Goal: Navigation & Orientation: Find specific page/section

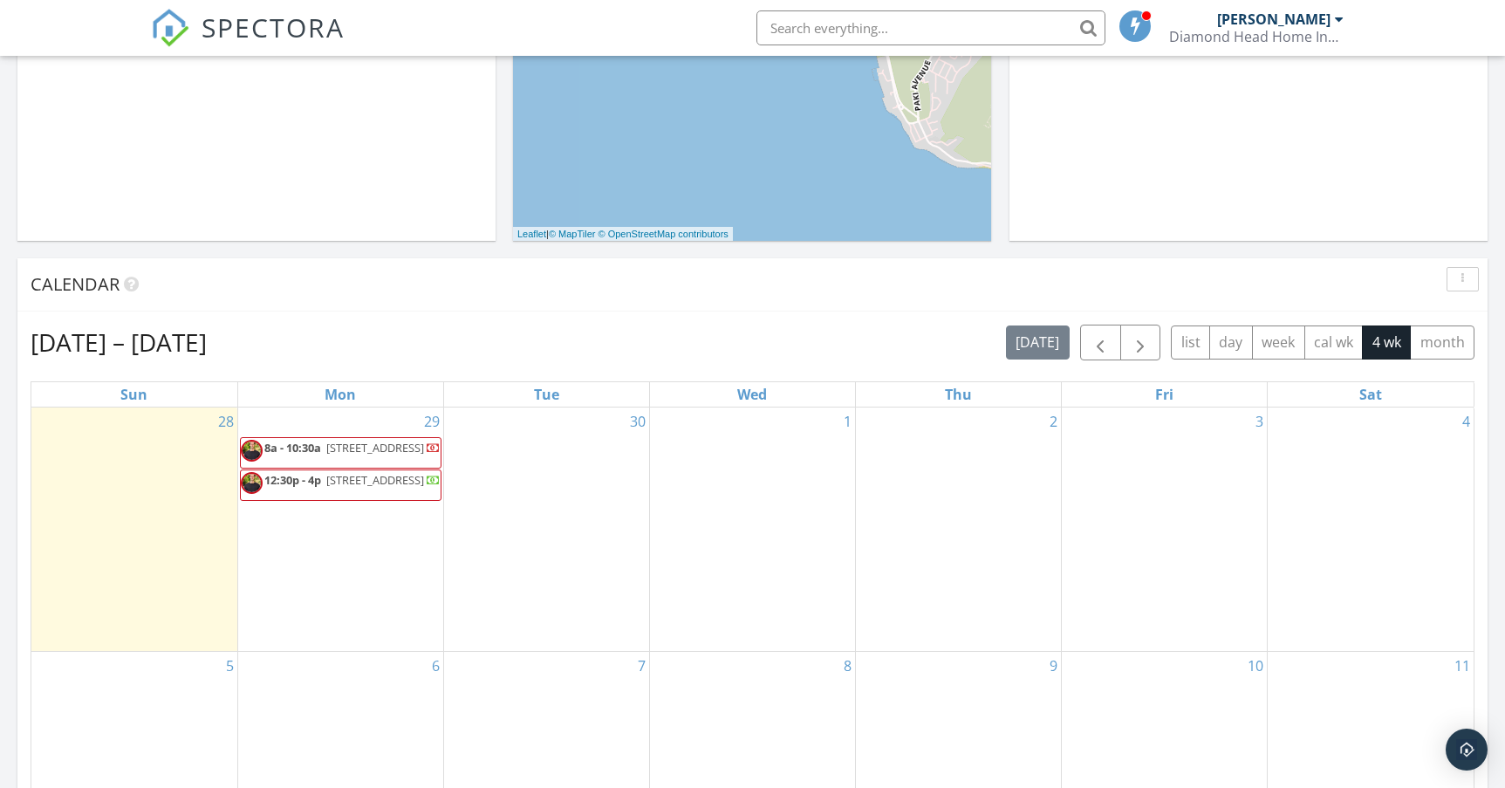
scroll to position [441, 0]
click at [1459, 346] on button "month" at bounding box center [1442, 342] width 65 height 34
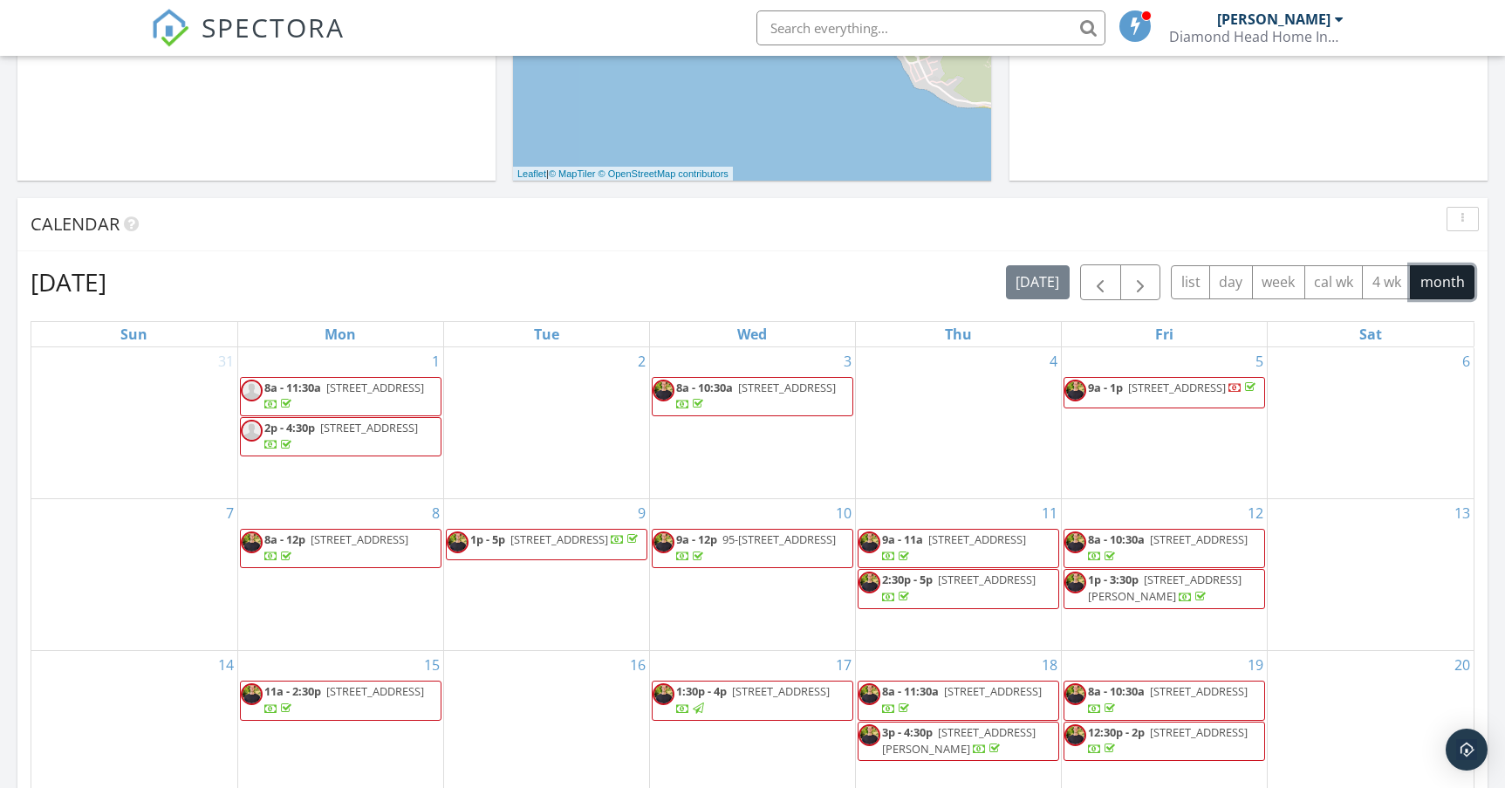
scroll to position [513, 0]
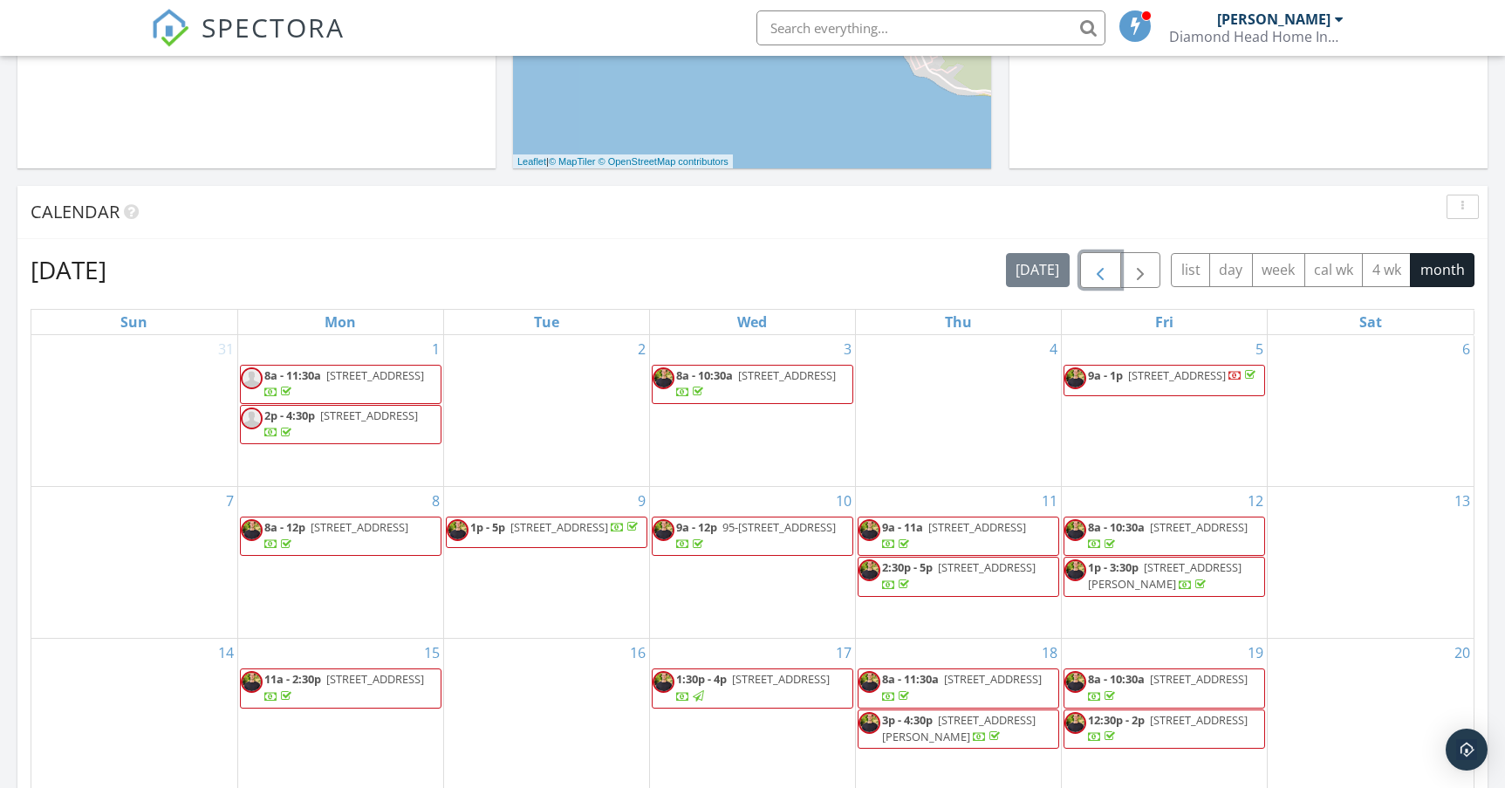
click at [1098, 265] on span "button" at bounding box center [1100, 270] width 21 height 21
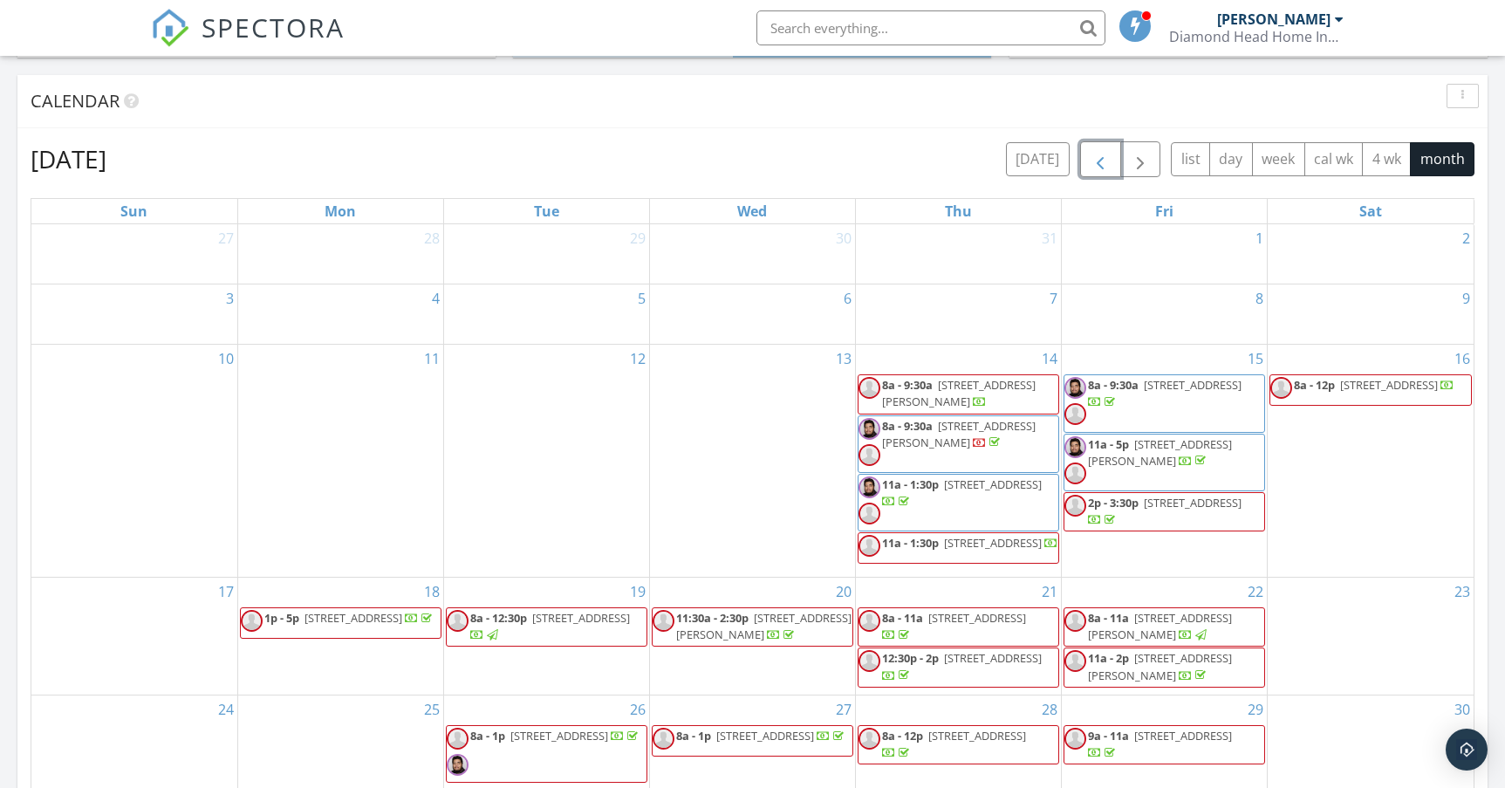
scroll to position [25, 0]
click at [1130, 165] on span "button" at bounding box center [1140, 159] width 21 height 21
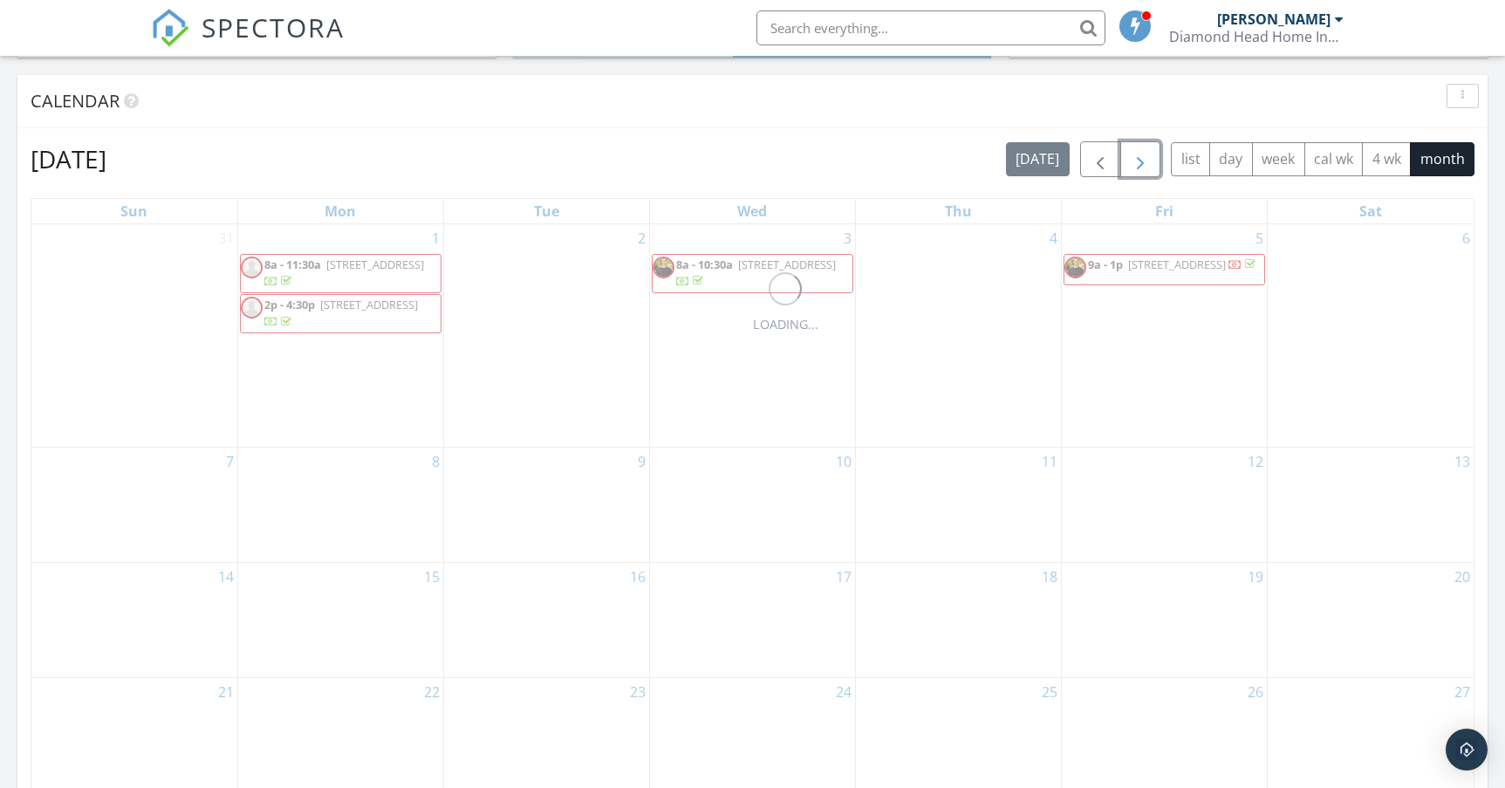
scroll to position [0, 0]
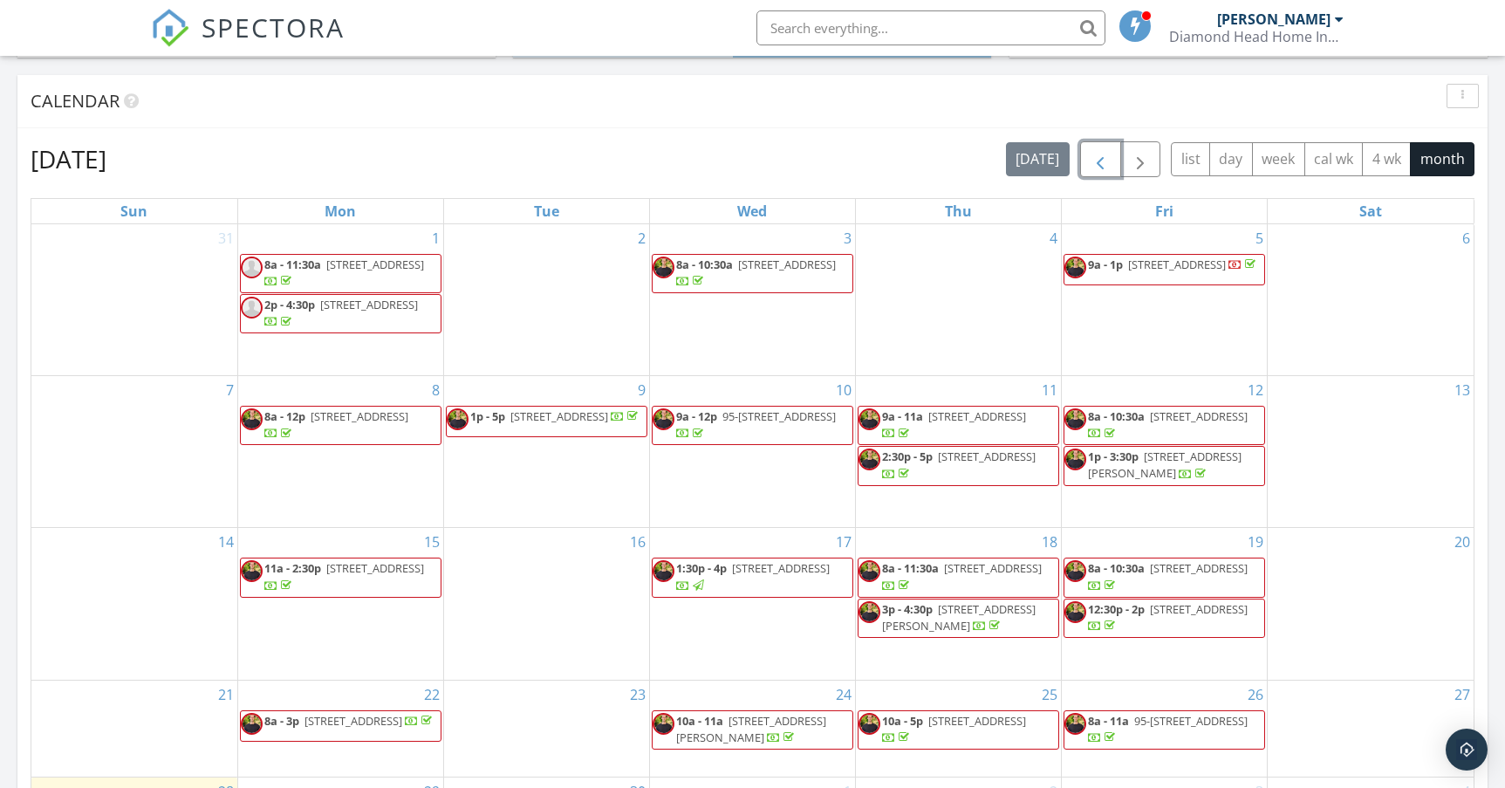
click at [1097, 151] on span "button" at bounding box center [1100, 159] width 21 height 21
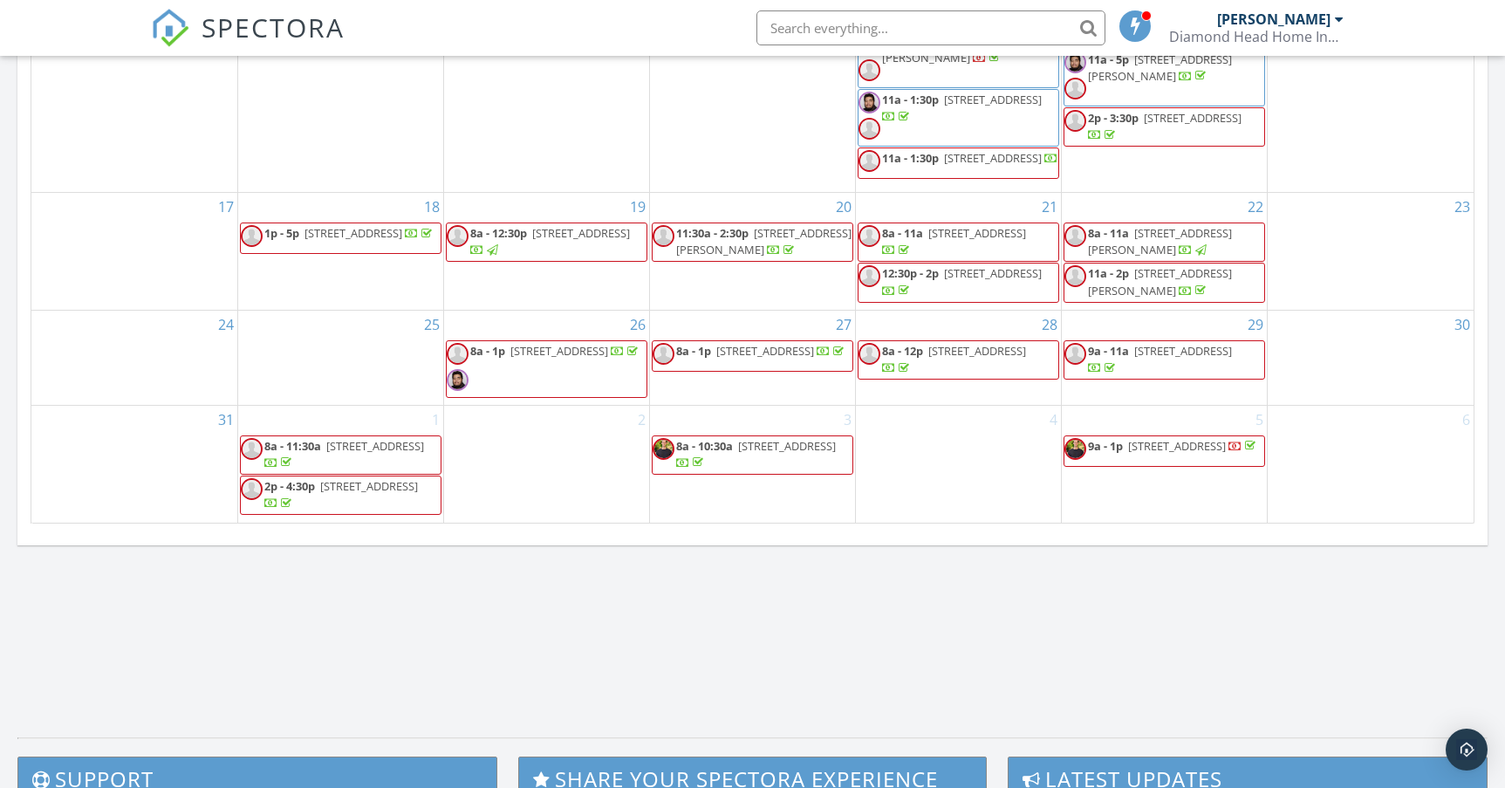
scroll to position [25, 0]
click at [577, 487] on div "2" at bounding box center [546, 464] width 205 height 117
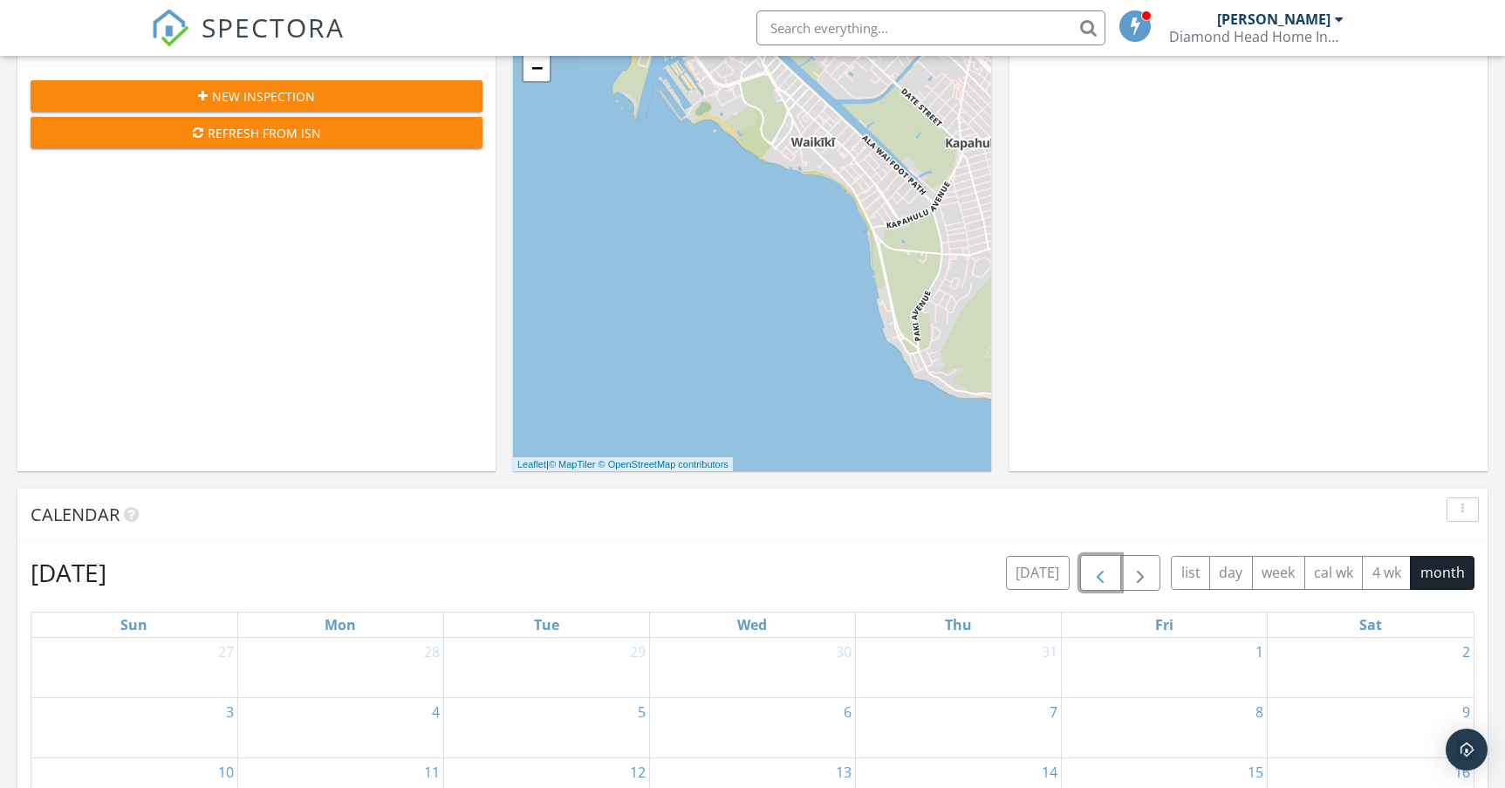
scroll to position [0, 0]
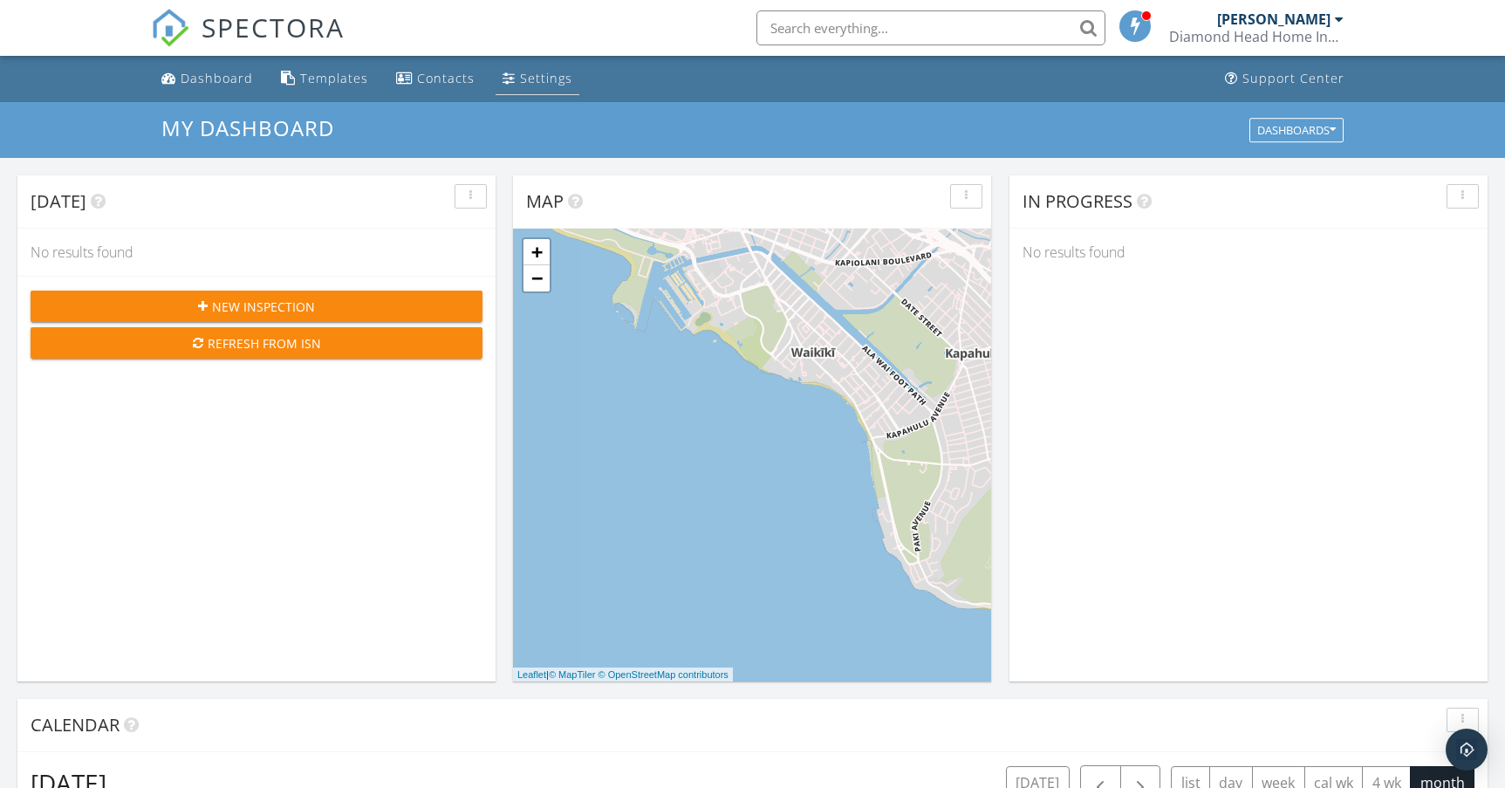
click at [526, 79] on div "Settings" at bounding box center [546, 78] width 52 height 17
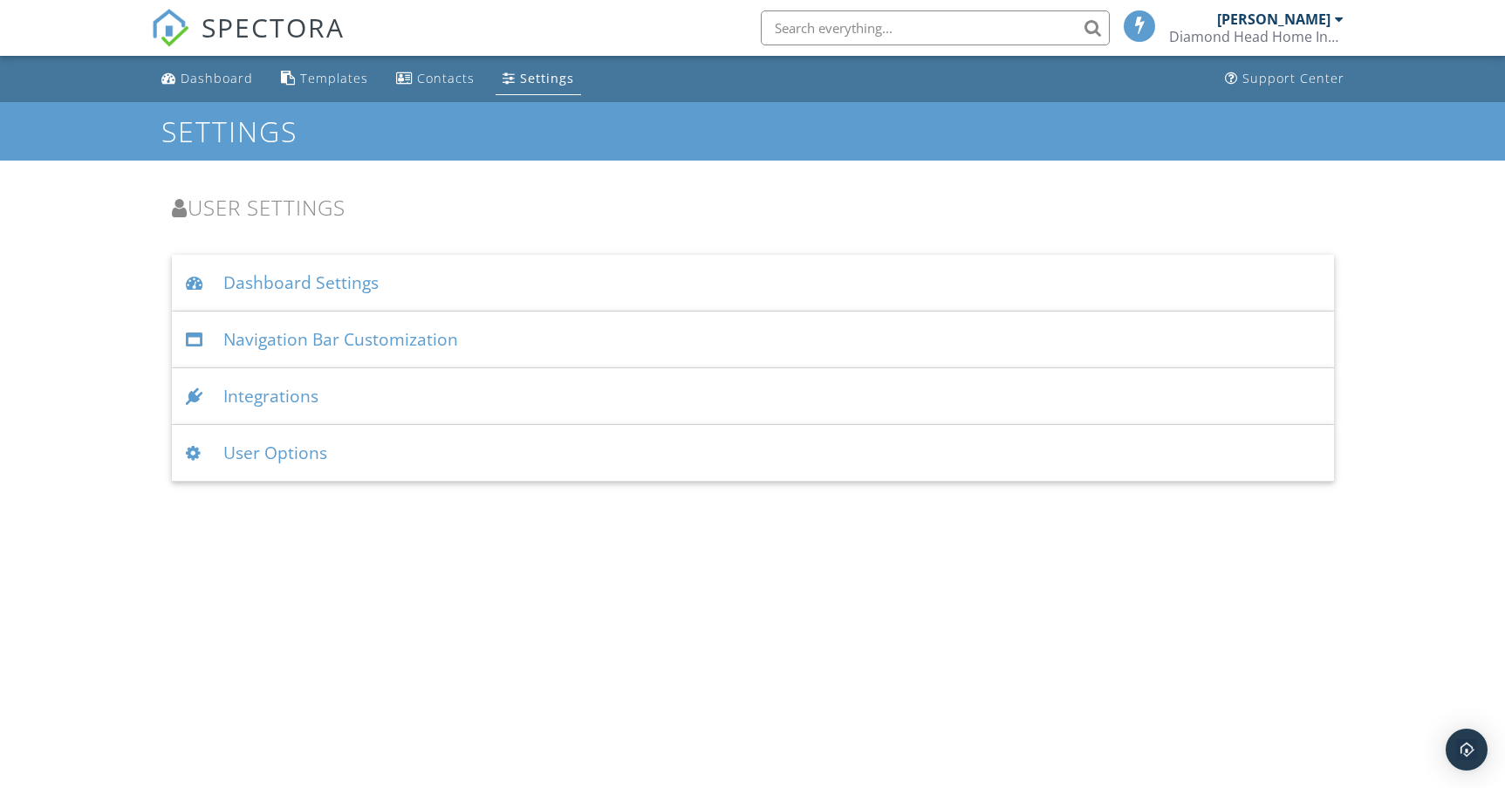
click at [1338, 27] on div "Andy Birk Diamond Head Home Inspections" at bounding box center [1256, 28] width 174 height 56
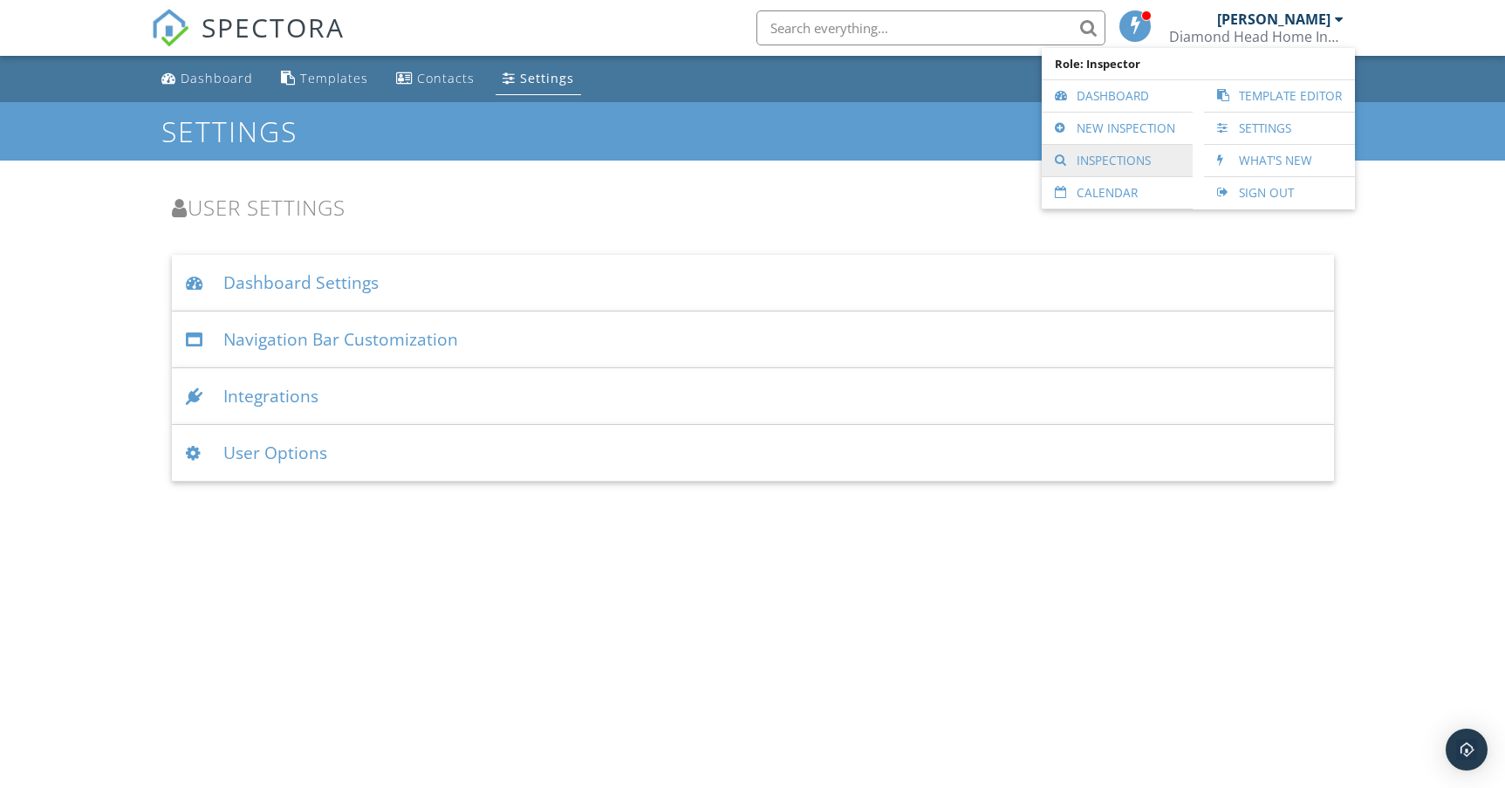
click at [1117, 153] on link "Inspections" at bounding box center [1116, 160] width 133 height 31
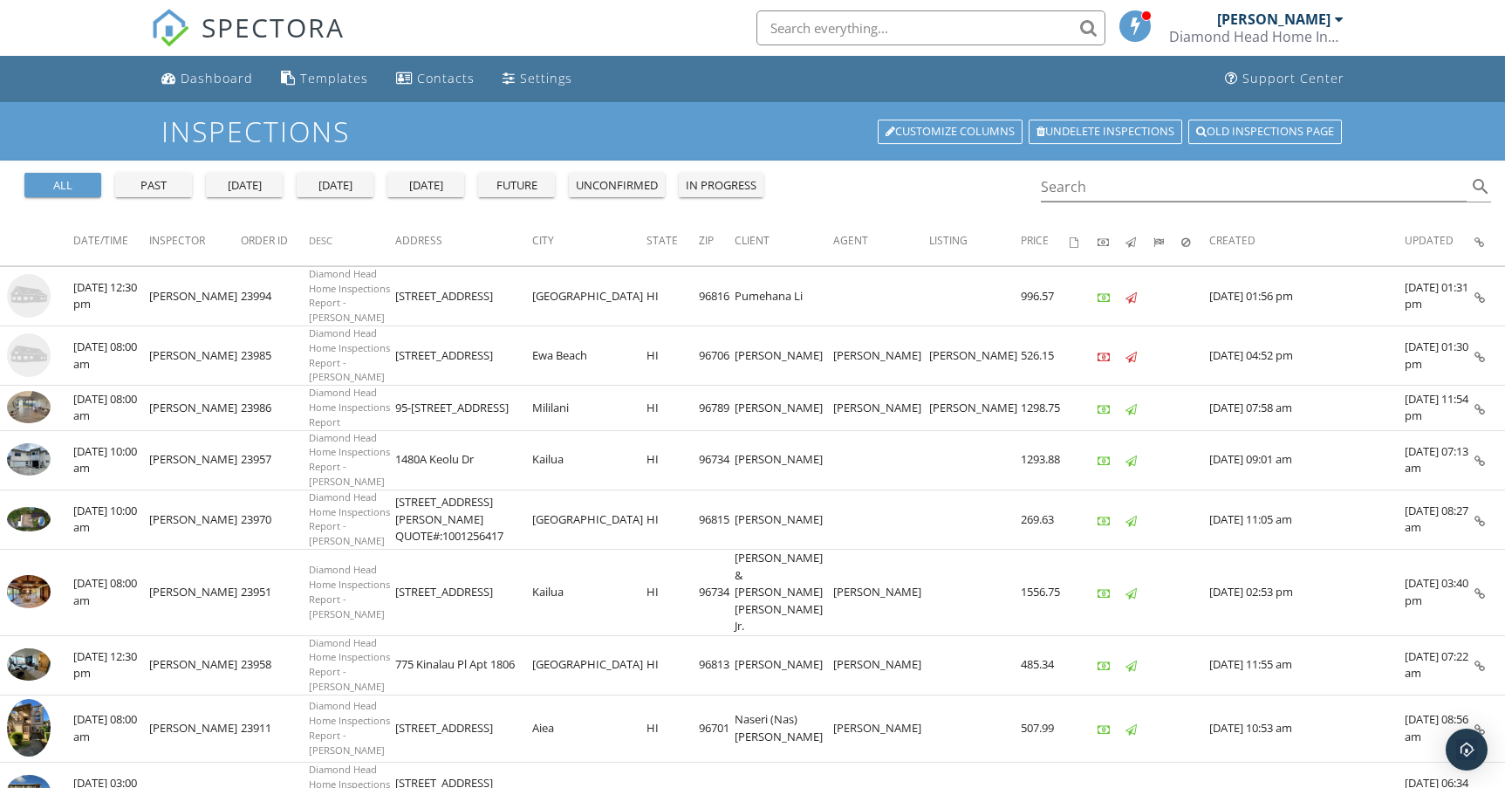
click at [1316, 31] on div "Diamond Head Home Inspections" at bounding box center [1256, 36] width 174 height 17
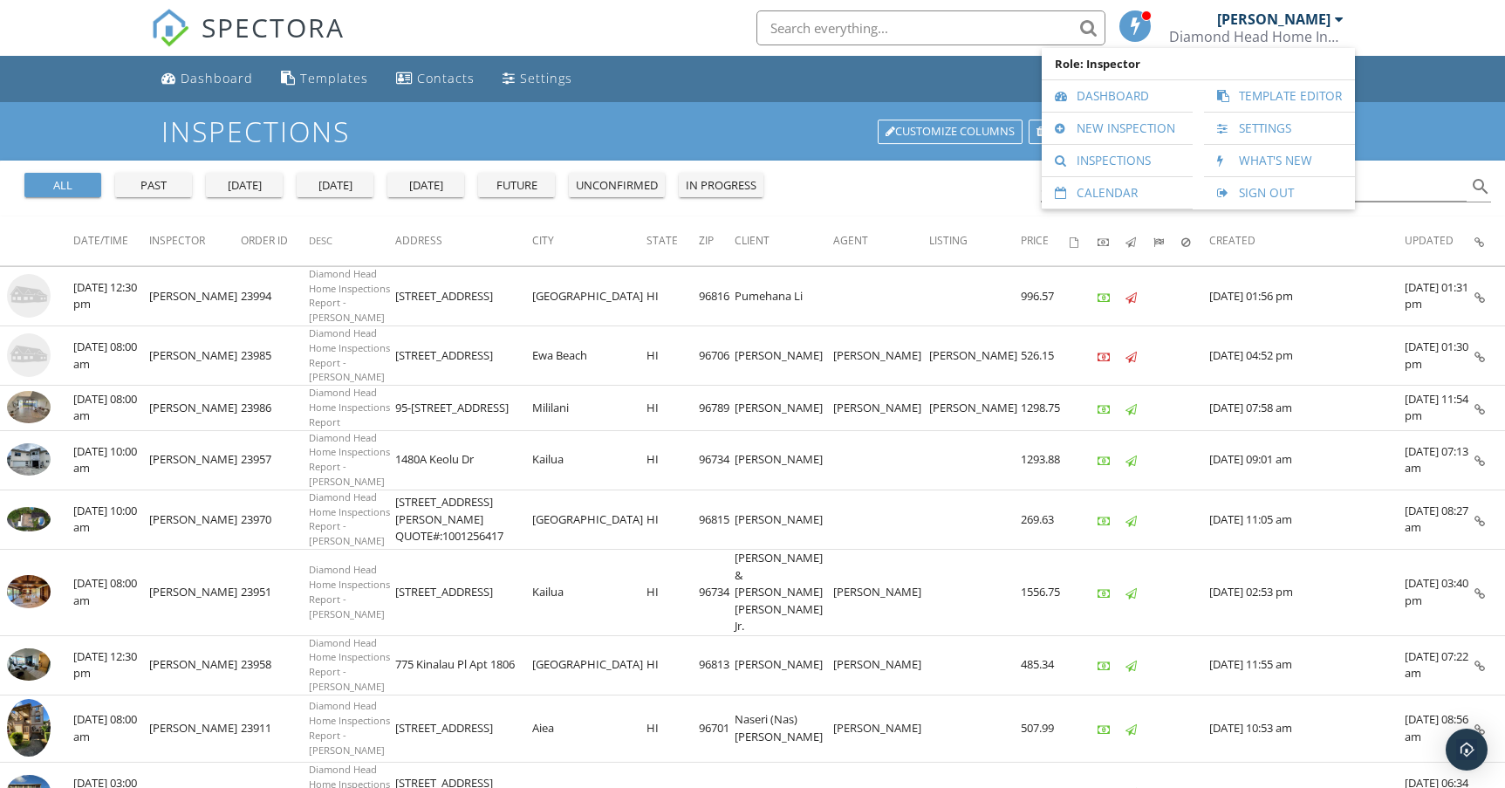
click at [673, 99] on div "Dashboard Templates Contacts Settings Support Center" at bounding box center [753, 79] width 1204 height 46
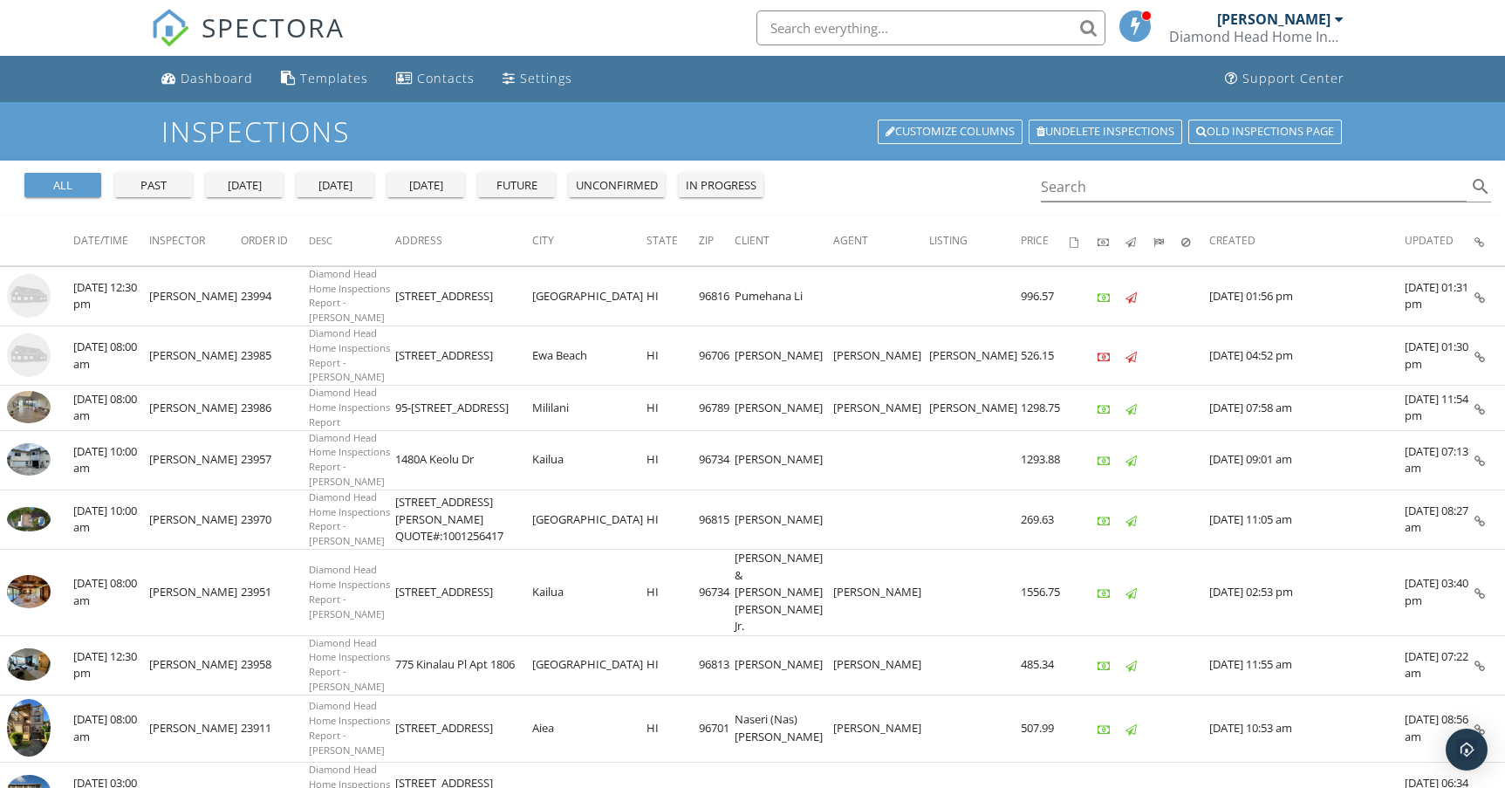
click at [673, 99] on div "Dashboard Templates Contacts Settings Support Center" at bounding box center [753, 79] width 1204 height 46
click at [674, 99] on div "Dashboard Templates Contacts Settings Support Center" at bounding box center [753, 79] width 1204 height 46
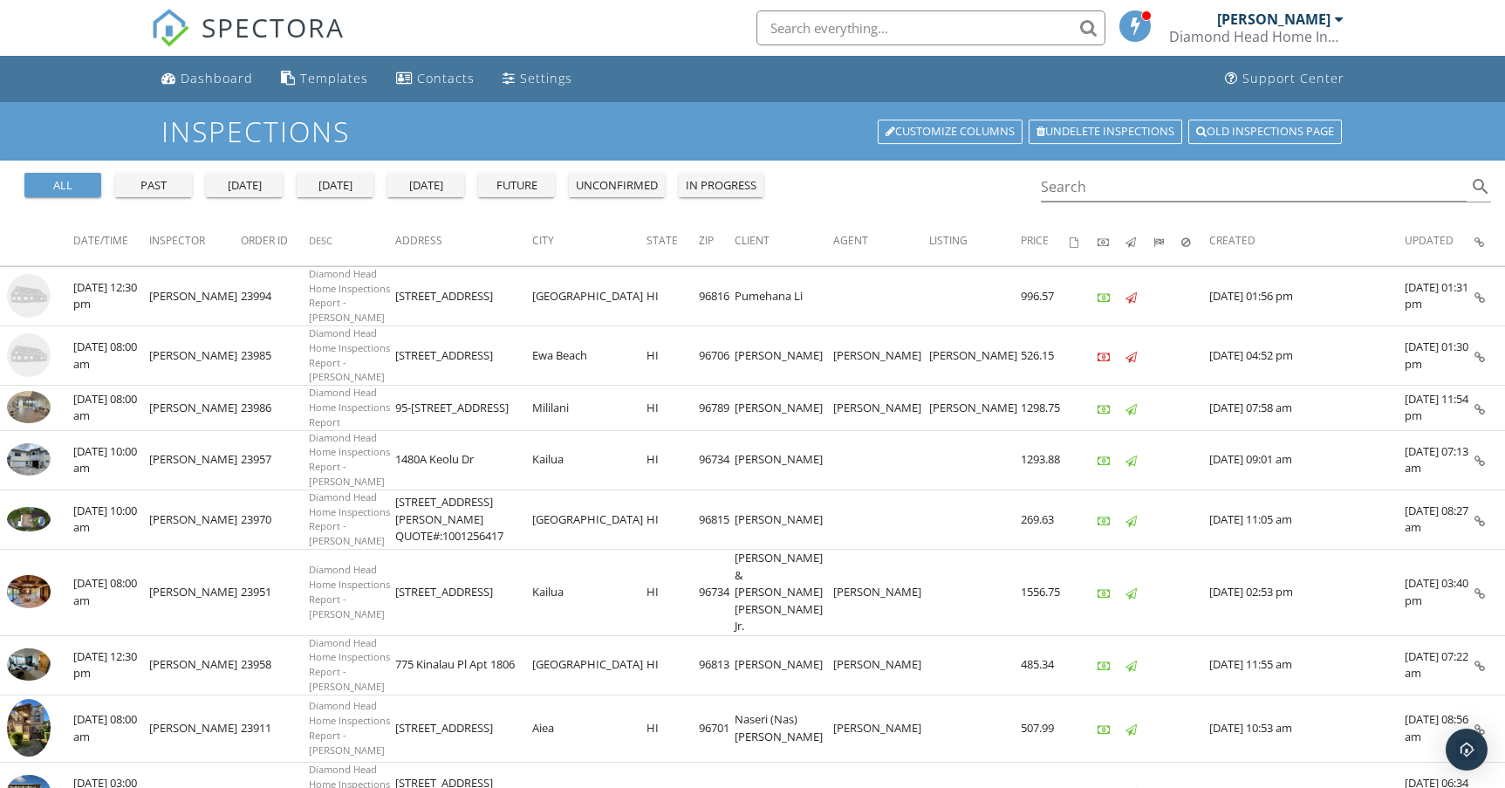
click at [678, 103] on div "Inspections Customize Columns Undelete inspections Old inspections page" at bounding box center [752, 131] width 1505 height 58
click at [681, 103] on div "Inspections Customize Columns Undelete inspections Old inspections page" at bounding box center [752, 131] width 1505 height 58
click at [683, 103] on div "Inspections Customize Columns Undelete inspections Old inspections page" at bounding box center [752, 131] width 1505 height 58
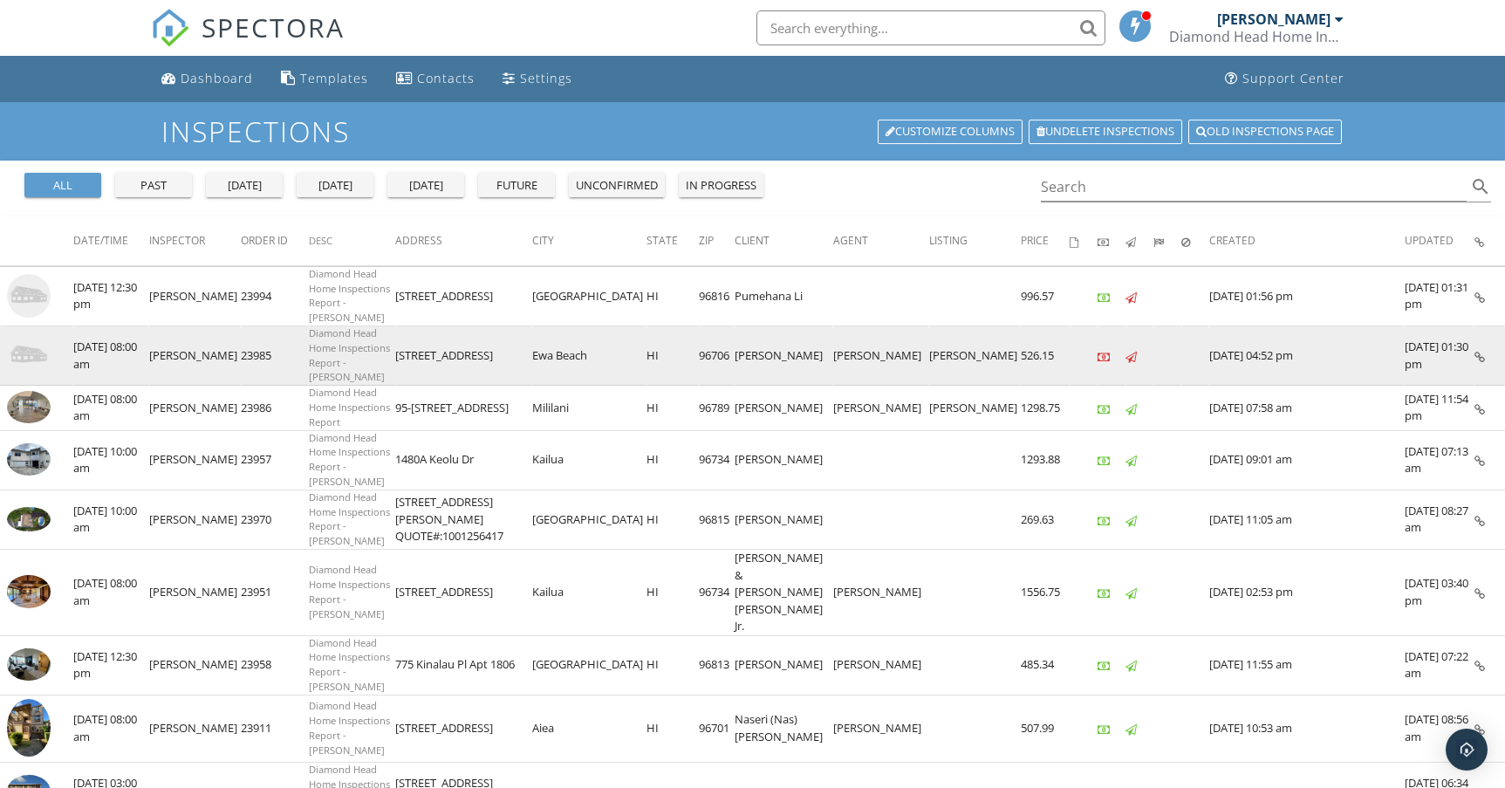
drag, startPoint x: 424, startPoint y: 341, endPoint x: 564, endPoint y: 351, distance: 139.9
click at [532, 351] on td "[STREET_ADDRESS]" at bounding box center [463, 355] width 137 height 59
drag, startPoint x: 555, startPoint y: 346, endPoint x: 456, endPoint y: 354, distance: 98.9
click at [456, 354] on td "[STREET_ADDRESS]" at bounding box center [463, 355] width 137 height 59
click at [487, 339] on td "[STREET_ADDRESS]" at bounding box center [463, 355] width 137 height 59
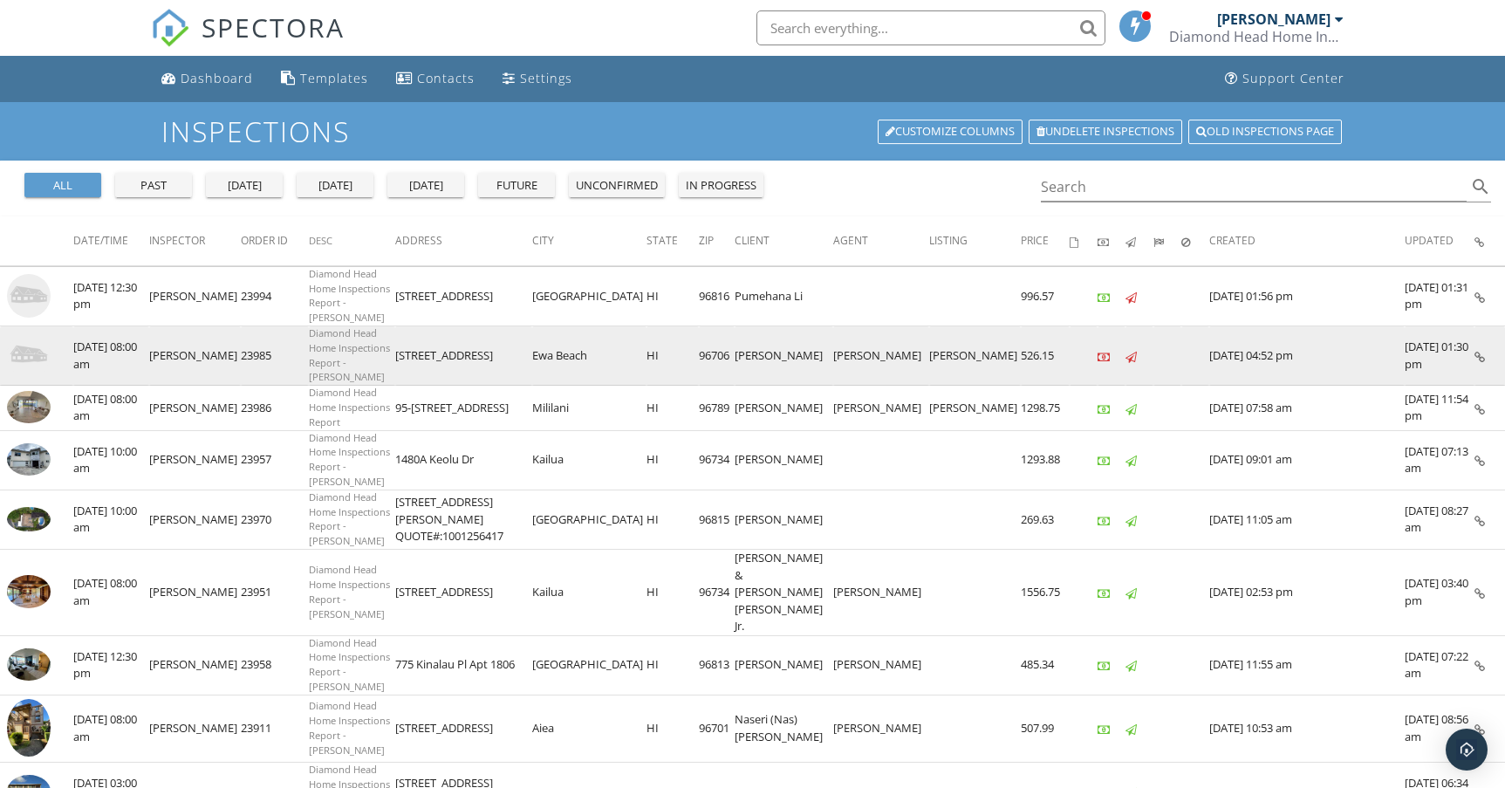
click at [487, 339] on td "[STREET_ADDRESS]" at bounding box center [463, 355] width 137 height 59
click at [496, 326] on td "[STREET_ADDRESS]" at bounding box center [463, 355] width 137 height 59
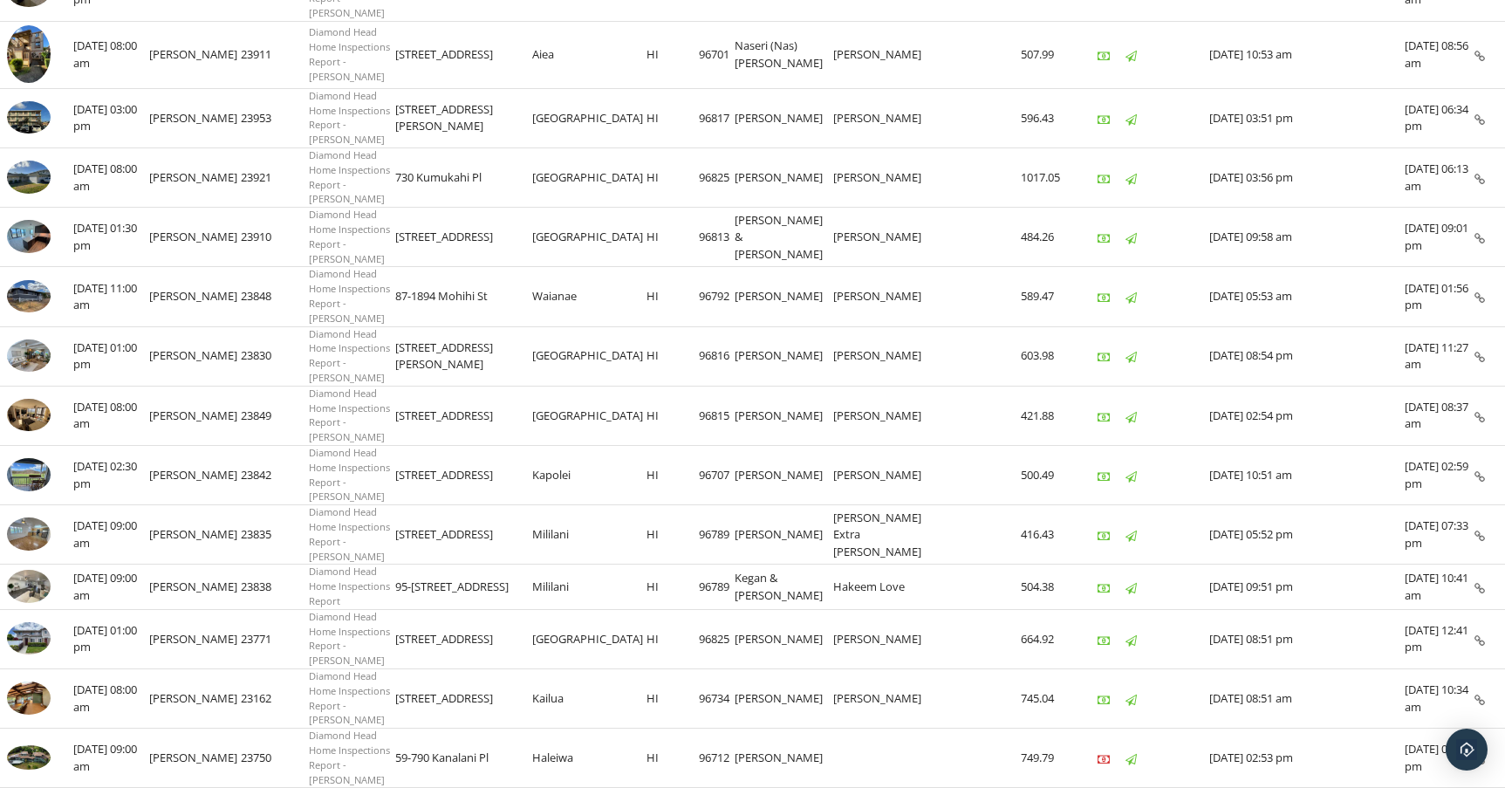
scroll to position [705, 0]
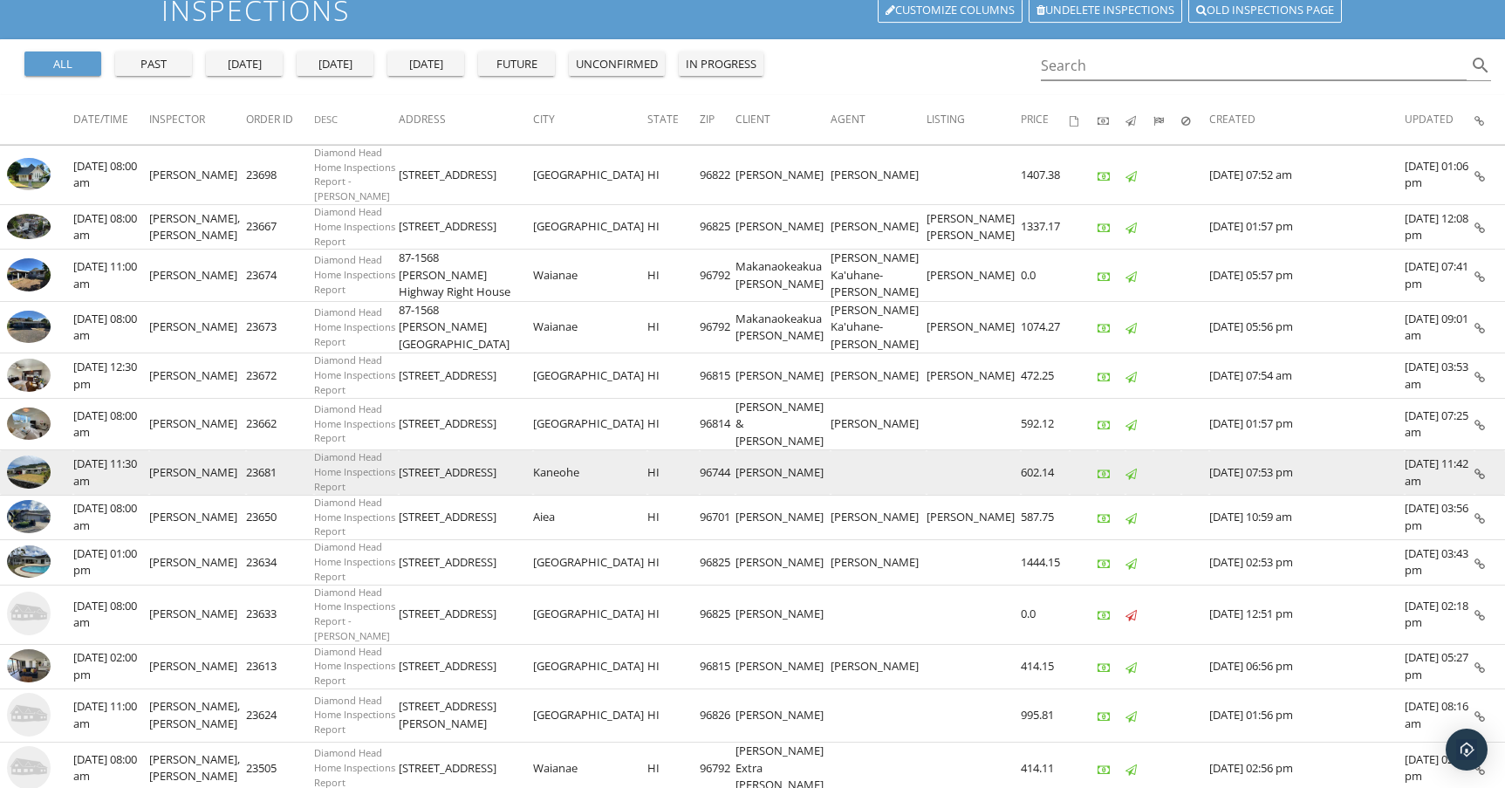
scroll to position [117, 0]
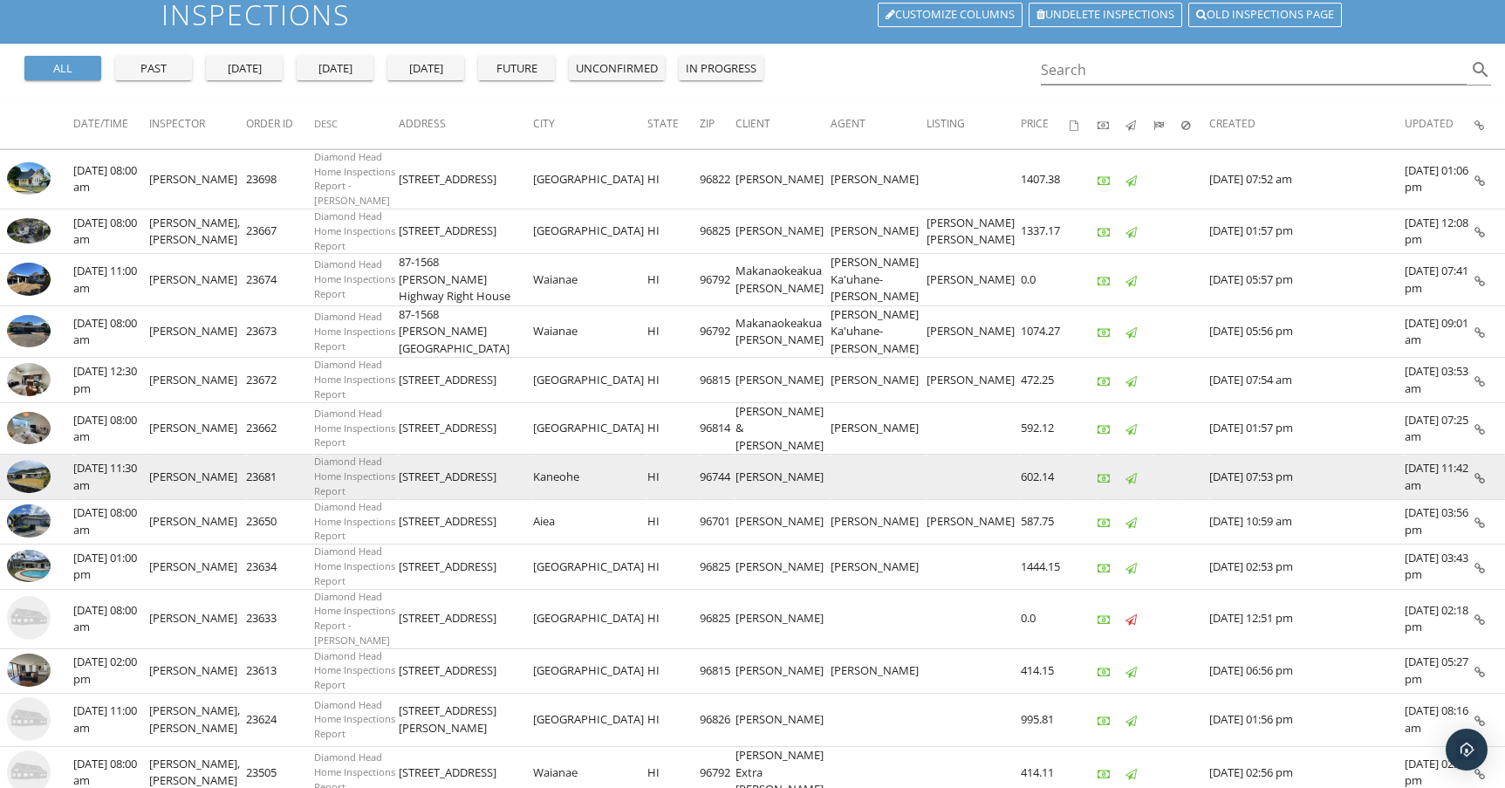
click at [469, 455] on td "[STREET_ADDRESS]" at bounding box center [466, 477] width 134 height 44
copy td "[STREET_ADDRESS]"
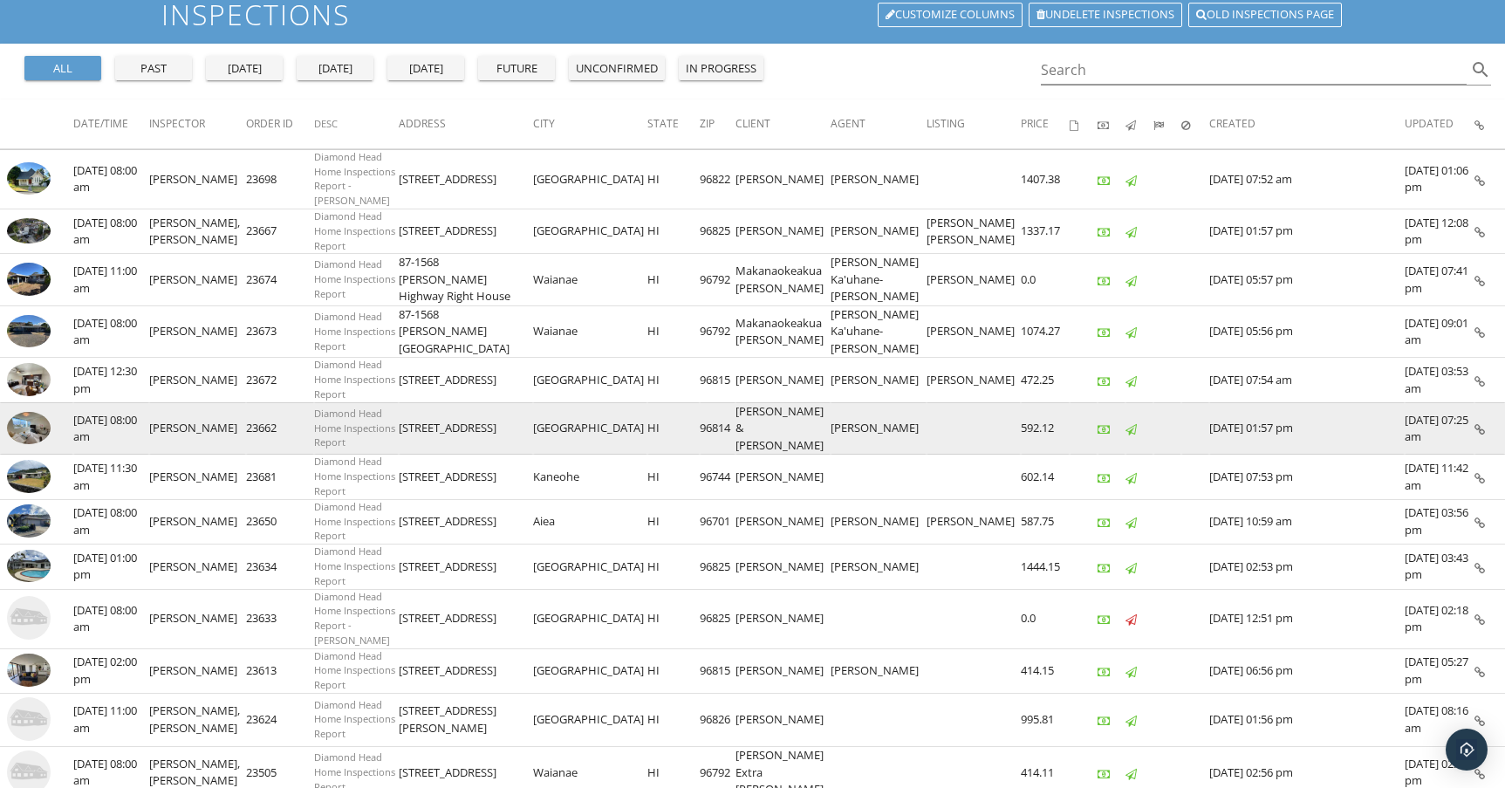
click at [441, 402] on td "[STREET_ADDRESS]" at bounding box center [466, 428] width 134 height 52
copy td "[STREET_ADDRESS]"
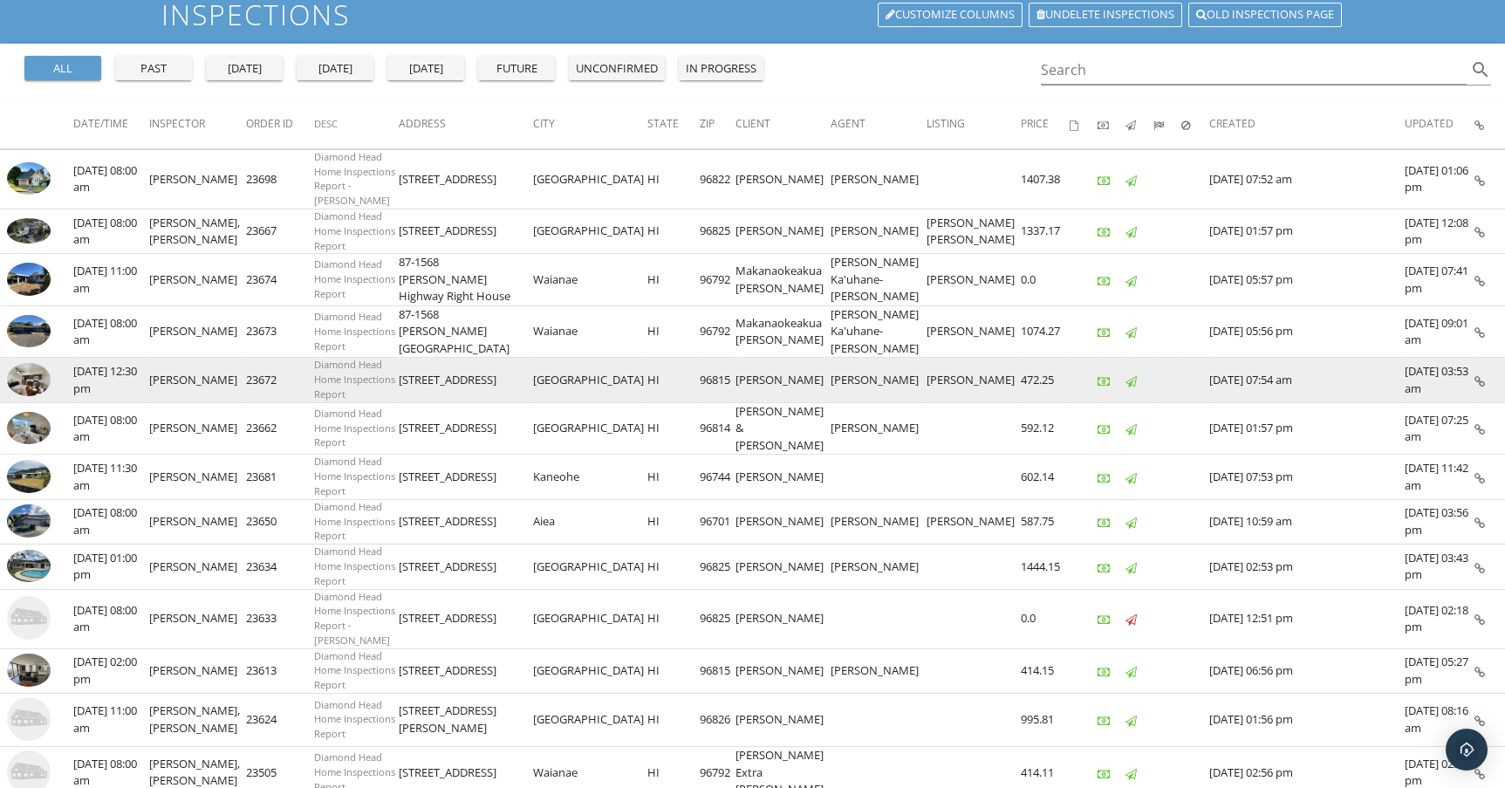
click at [465, 359] on td "[STREET_ADDRESS]" at bounding box center [466, 380] width 134 height 44
copy td "[STREET_ADDRESS]"
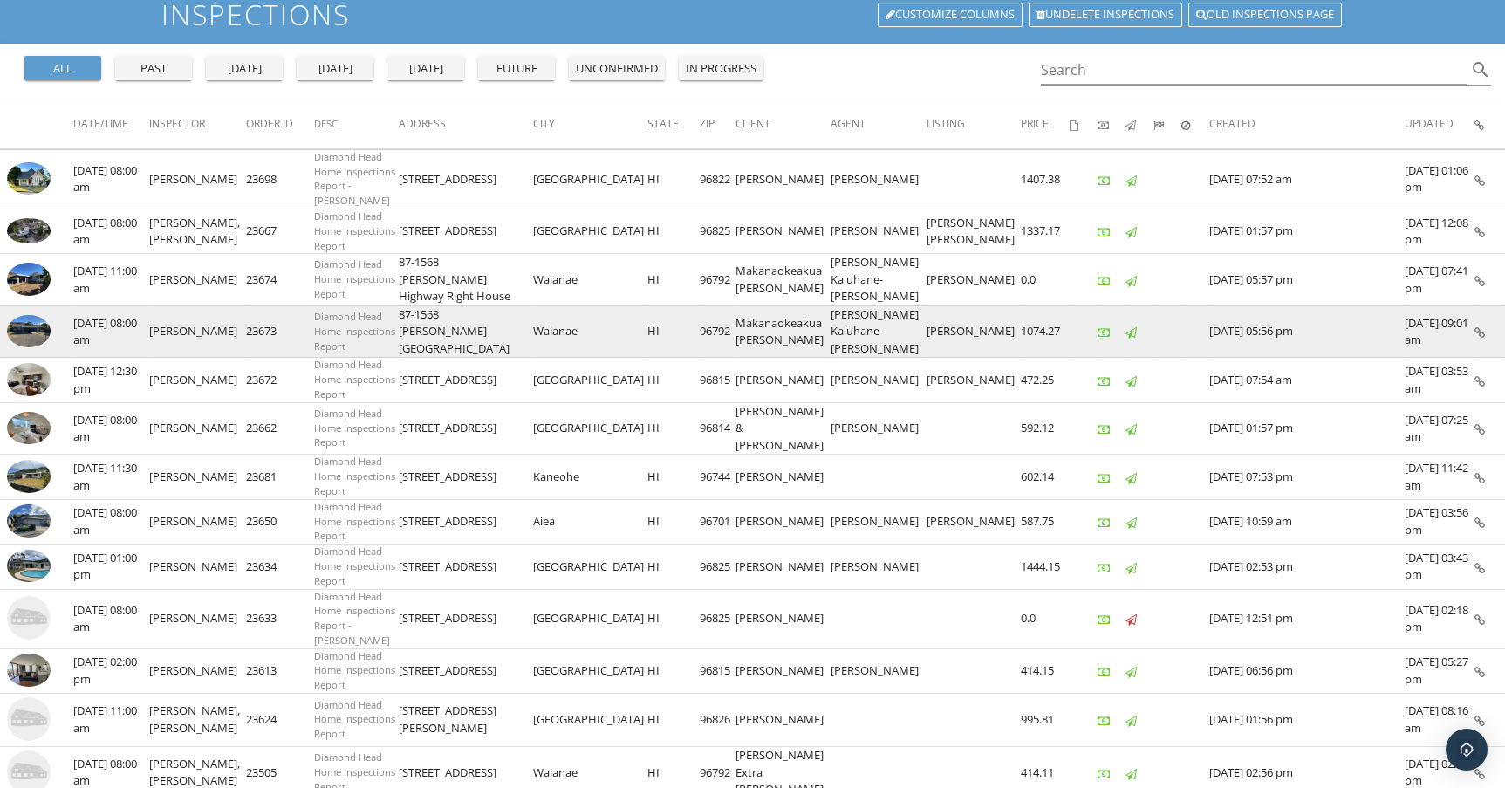
click at [441, 305] on td "87-1568 [PERSON_NAME][GEOGRAPHIC_DATA]" at bounding box center [466, 331] width 134 height 52
copy td "87-1568 [PERSON_NAME][GEOGRAPHIC_DATA]"
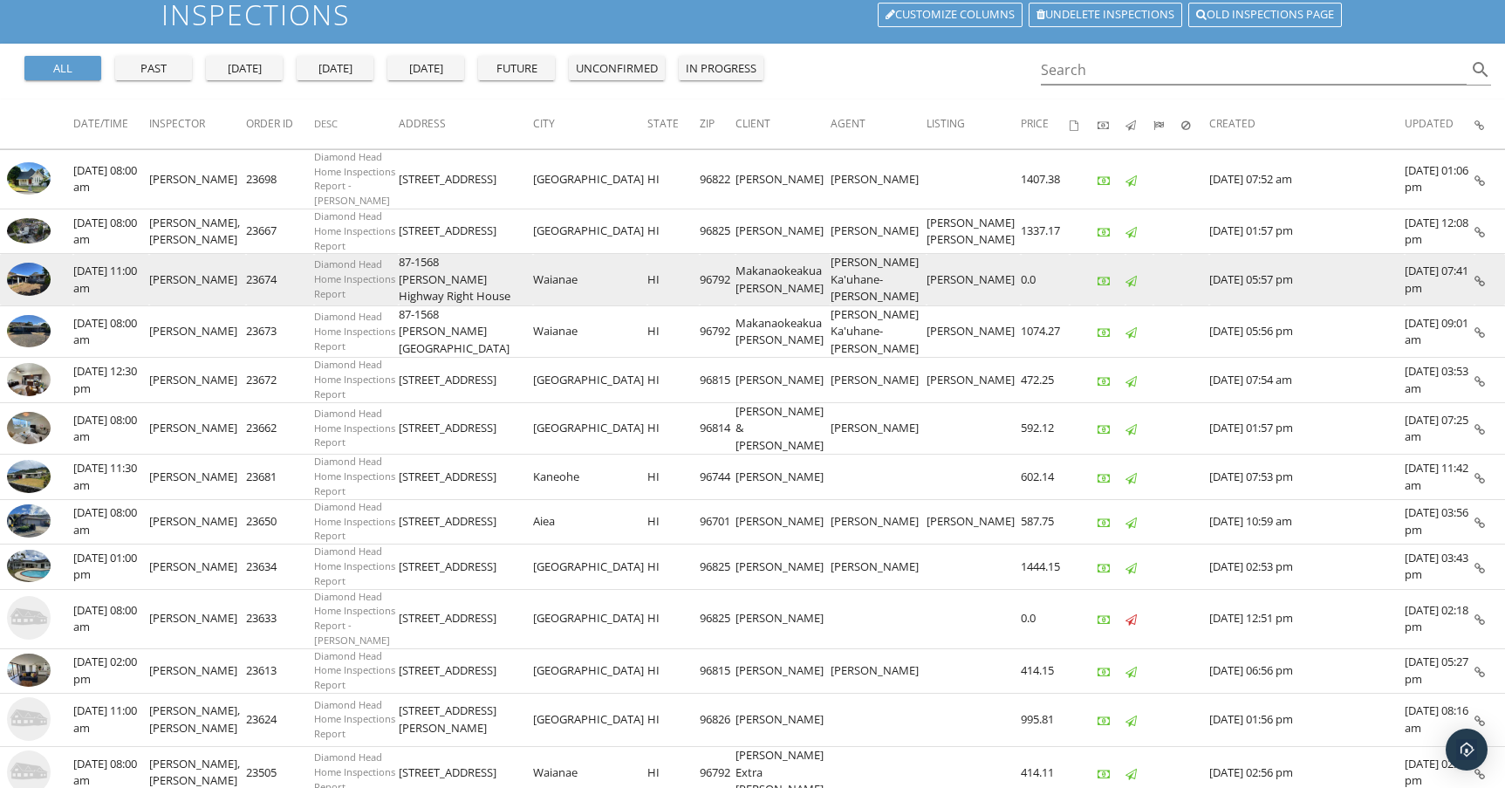
click at [469, 254] on td "87-1568 [PERSON_NAME] Highway Right House" at bounding box center [466, 280] width 134 height 52
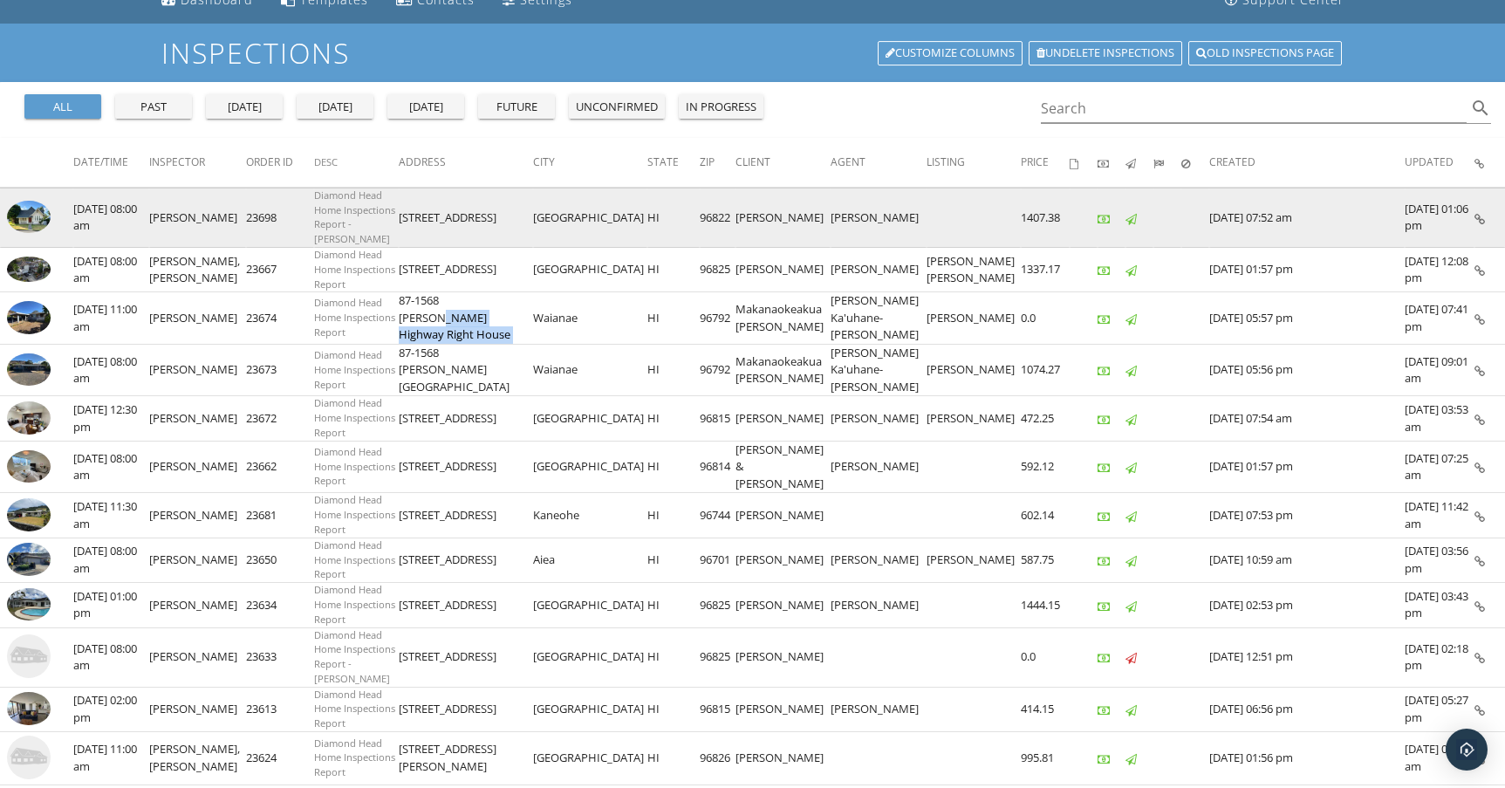
scroll to position [42, 0]
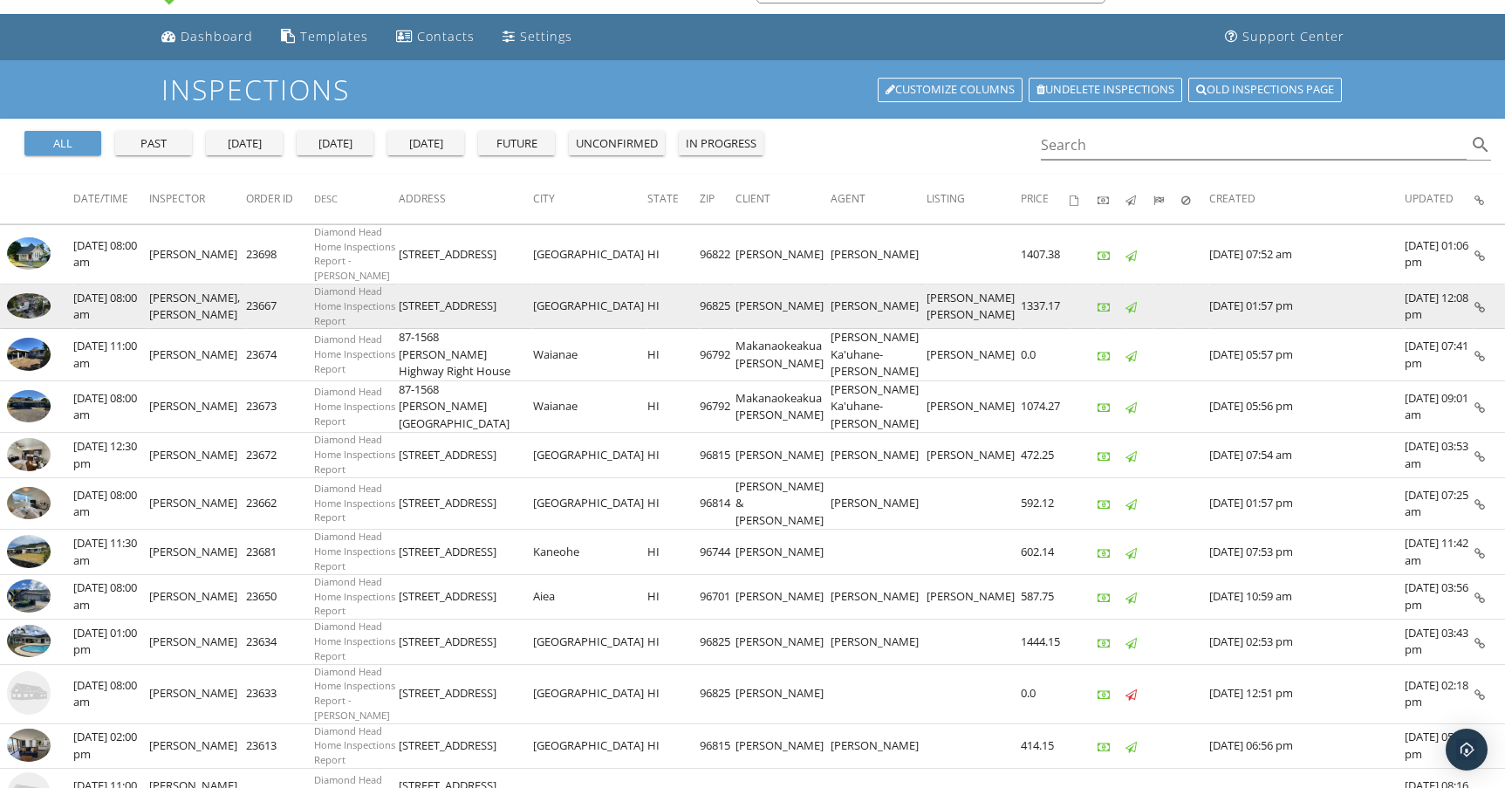
click at [469, 289] on td "[STREET_ADDRESS]" at bounding box center [466, 306] width 134 height 44
copy td "[STREET_ADDRESS]"
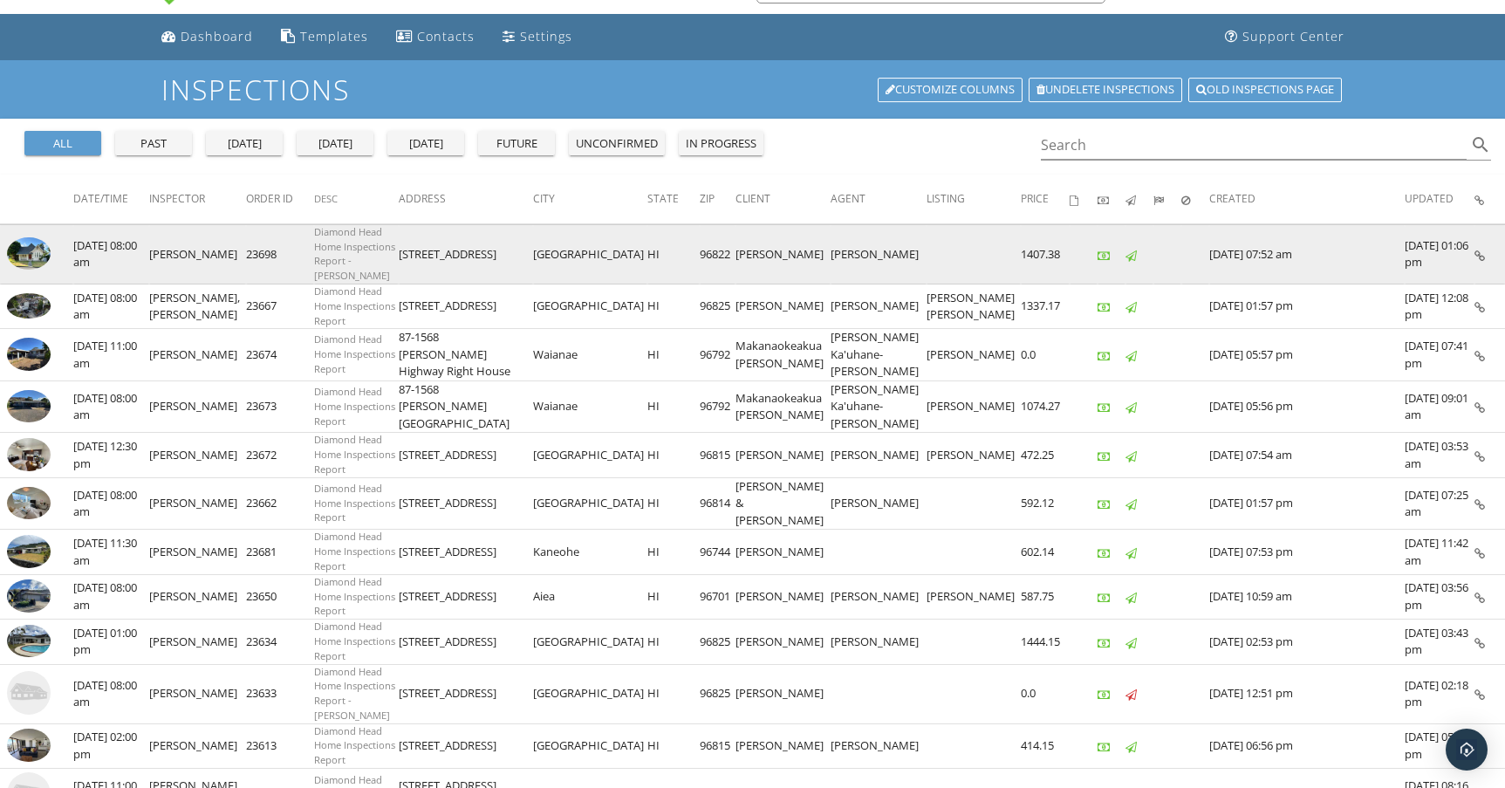
click at [445, 245] on td "[STREET_ADDRESS]" at bounding box center [466, 253] width 134 height 59
copy td "[STREET_ADDRESS]"
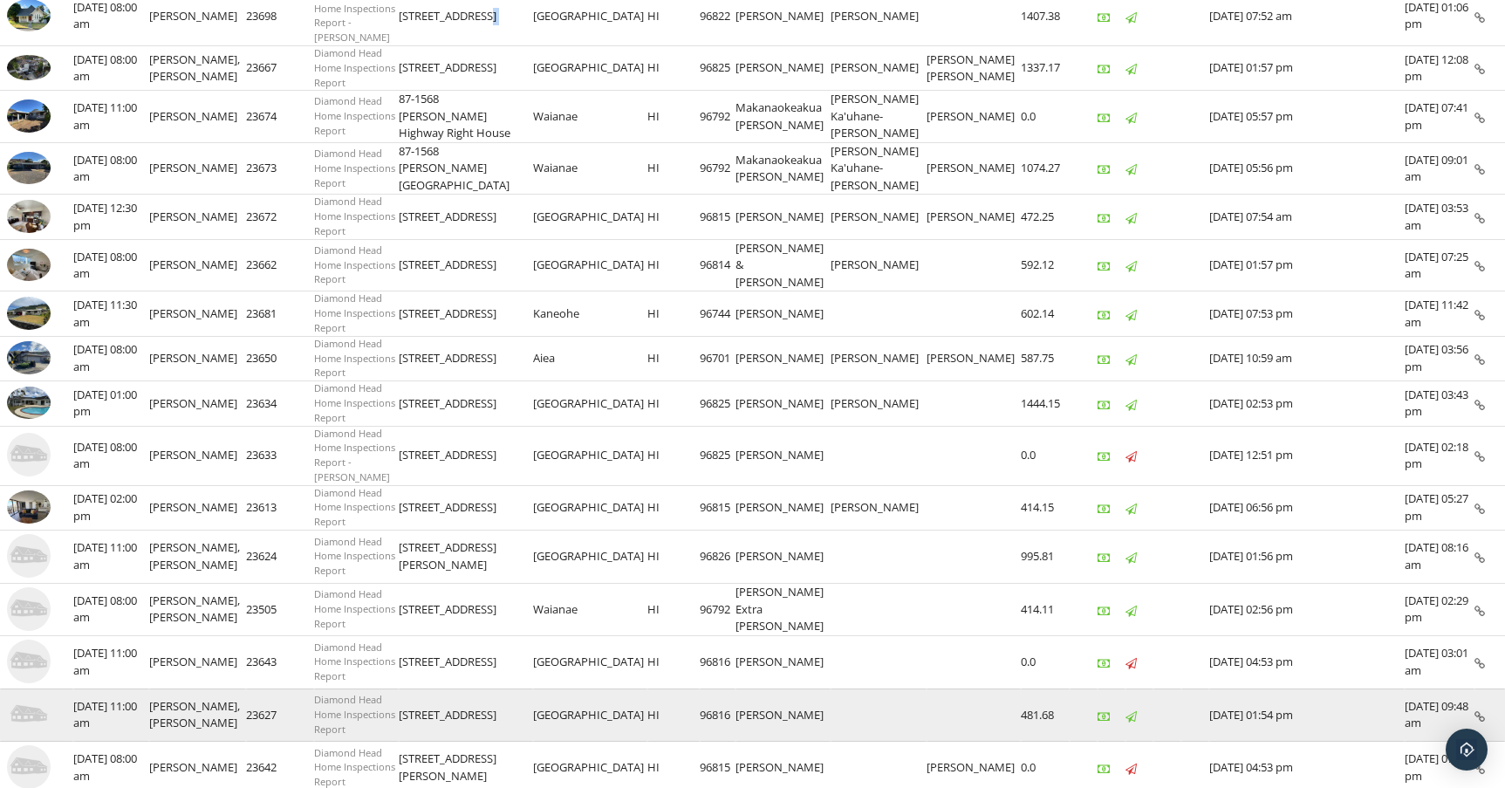
scroll to position [422, 0]
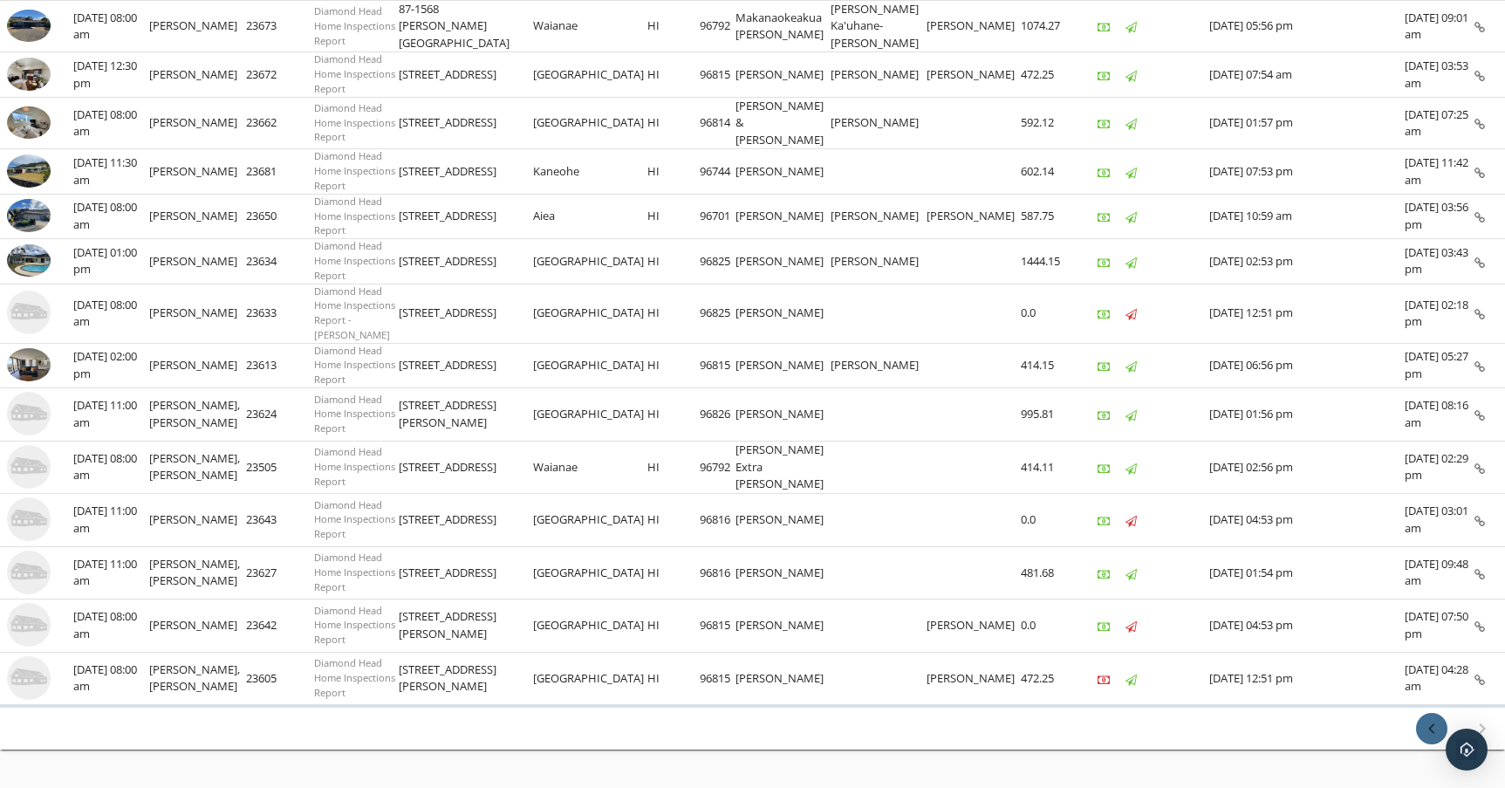
click at [1435, 718] on icon "chevron_left" at bounding box center [1431, 728] width 21 height 21
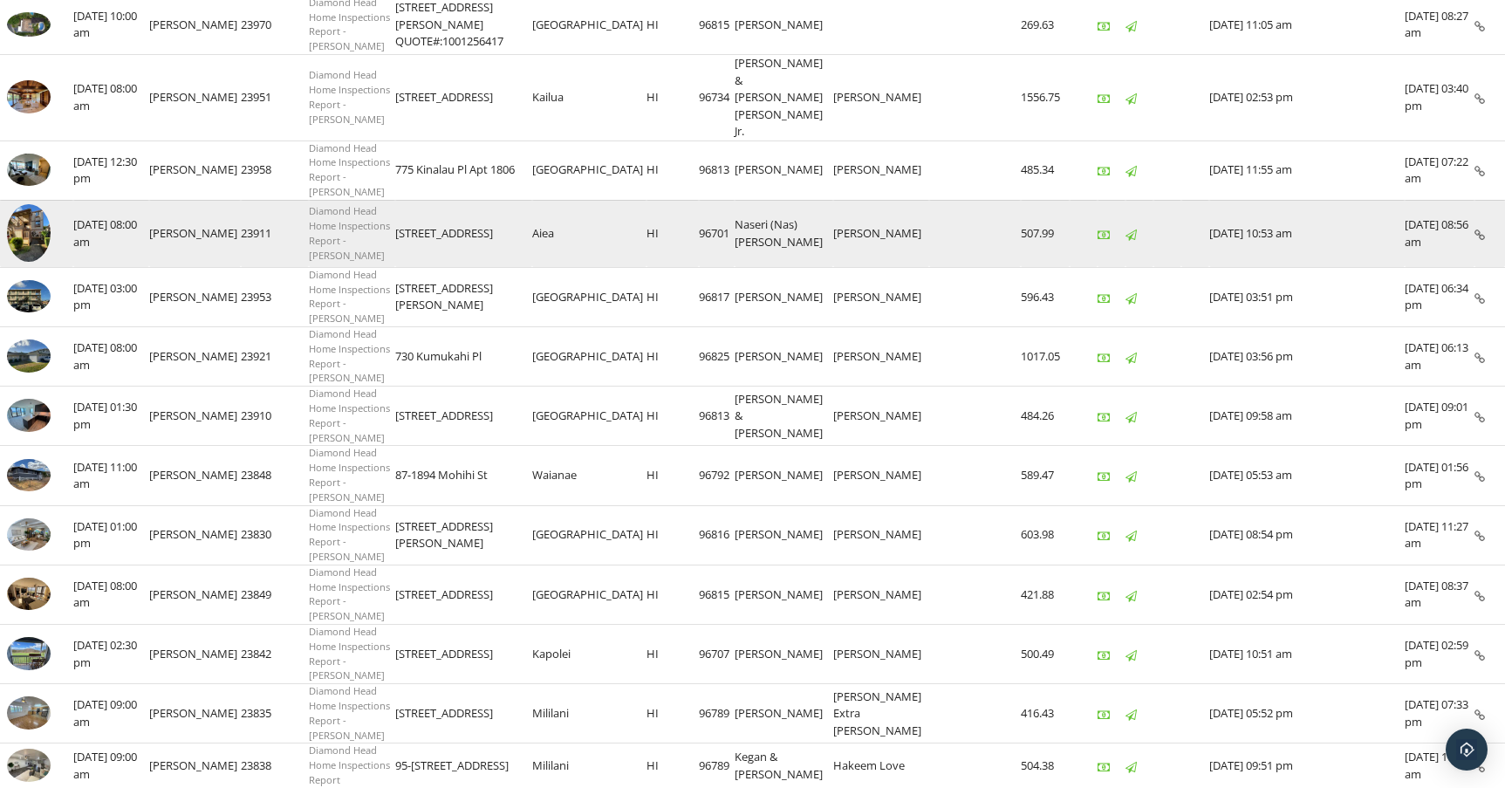
scroll to position [705, 0]
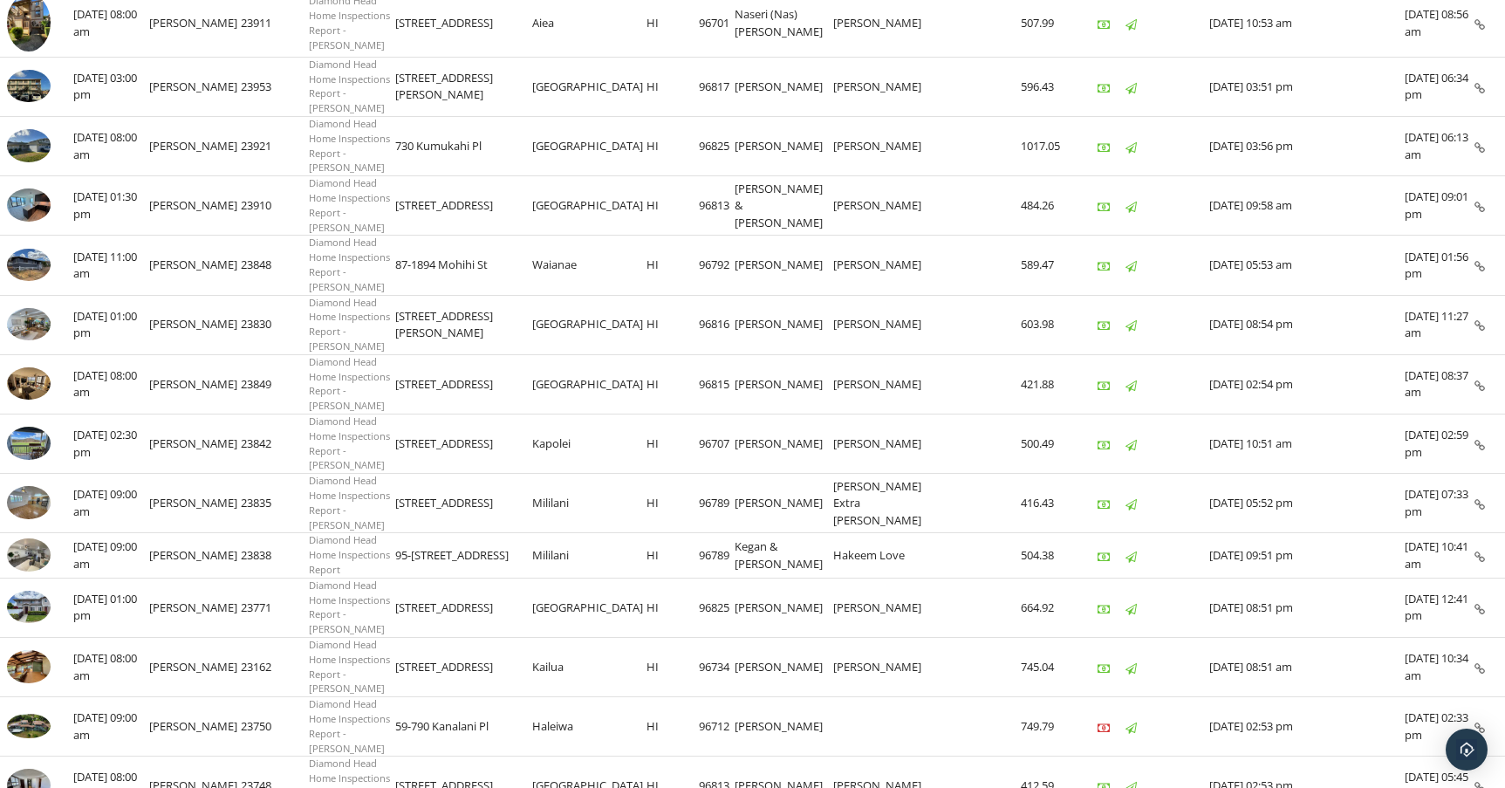
copy td "[STREET_ADDRESS]"
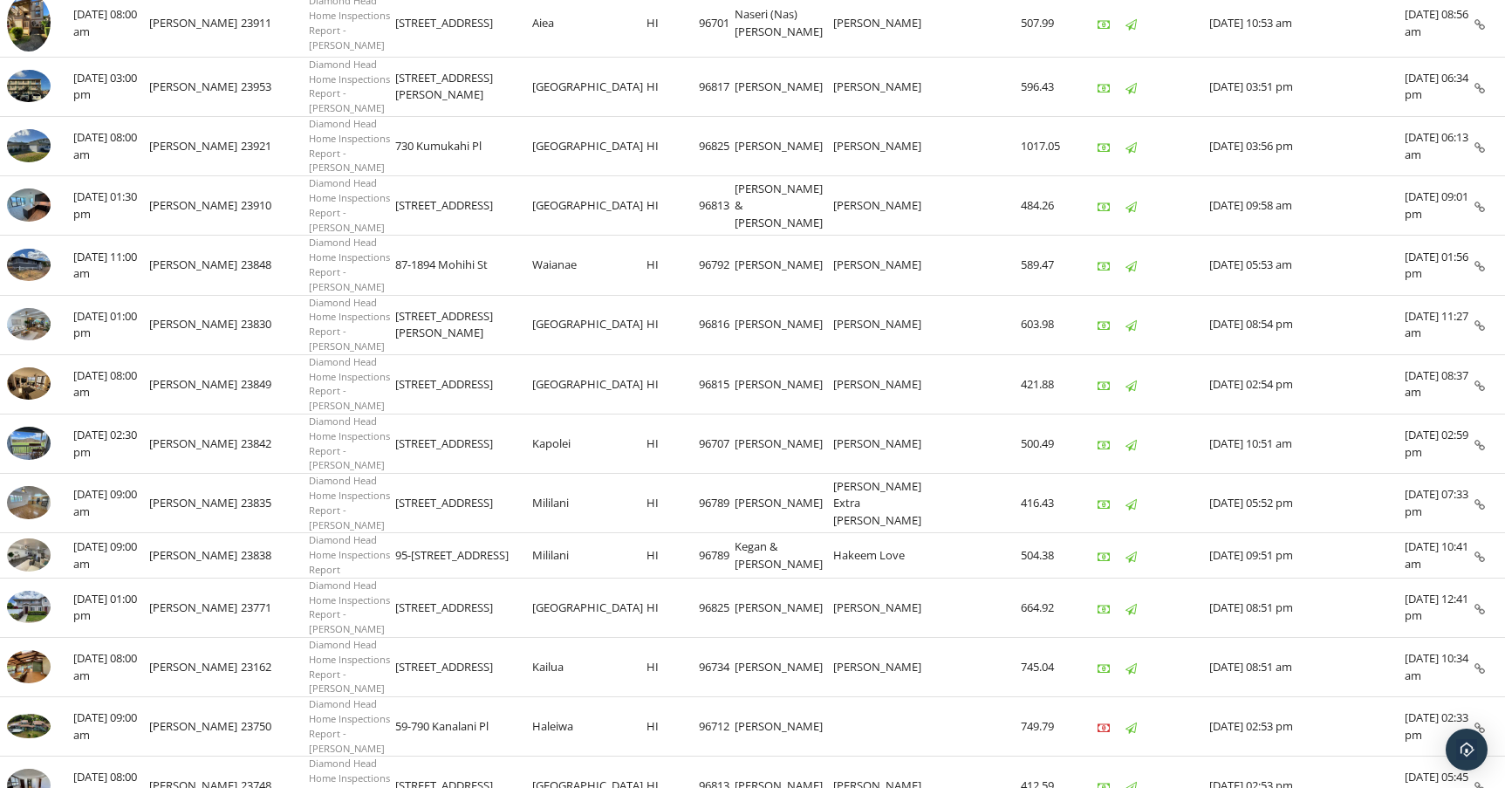
copy td "2663 Anuu Pl"
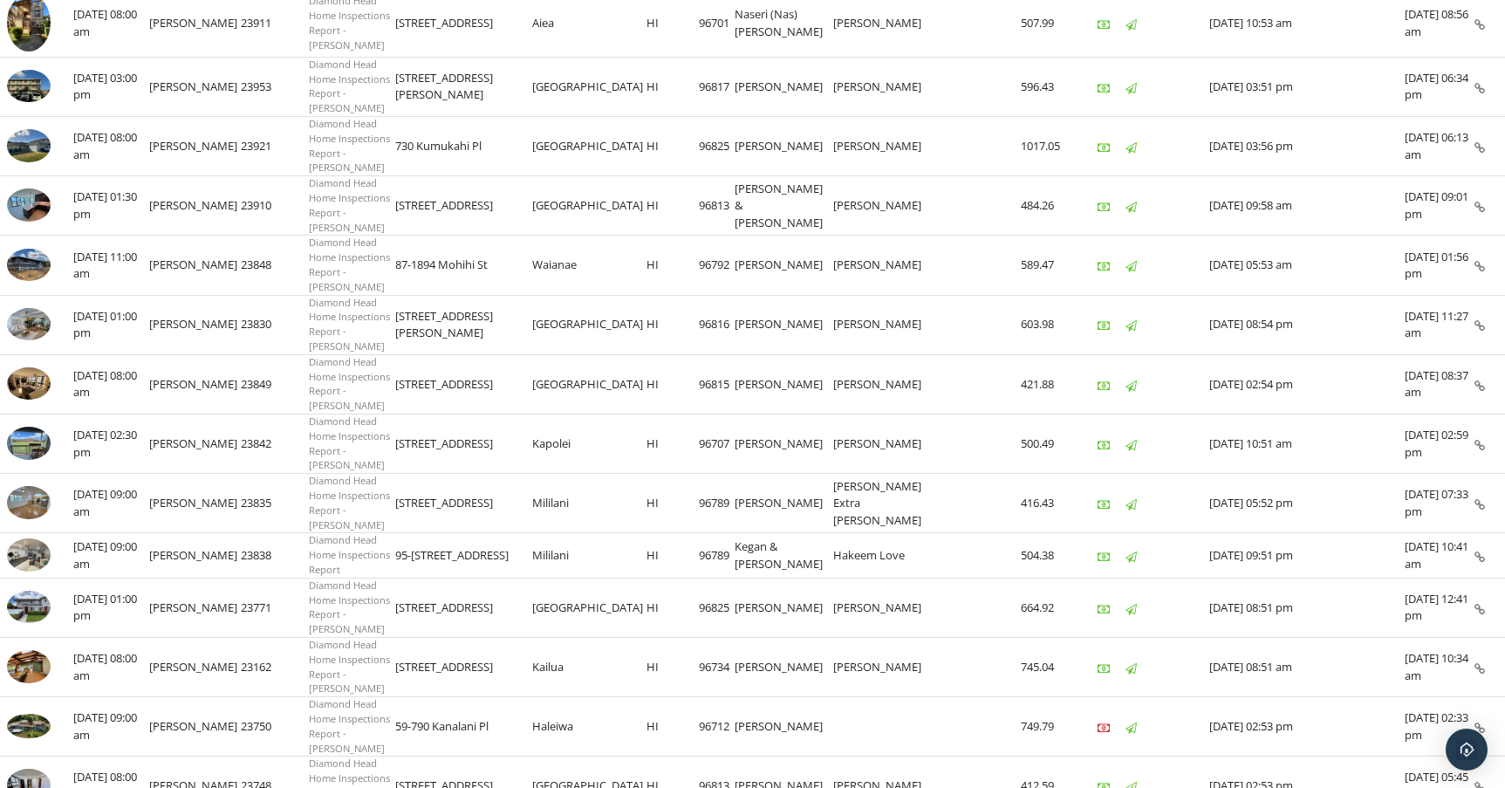
copy td "87-1958 Pakeke St Apt F"
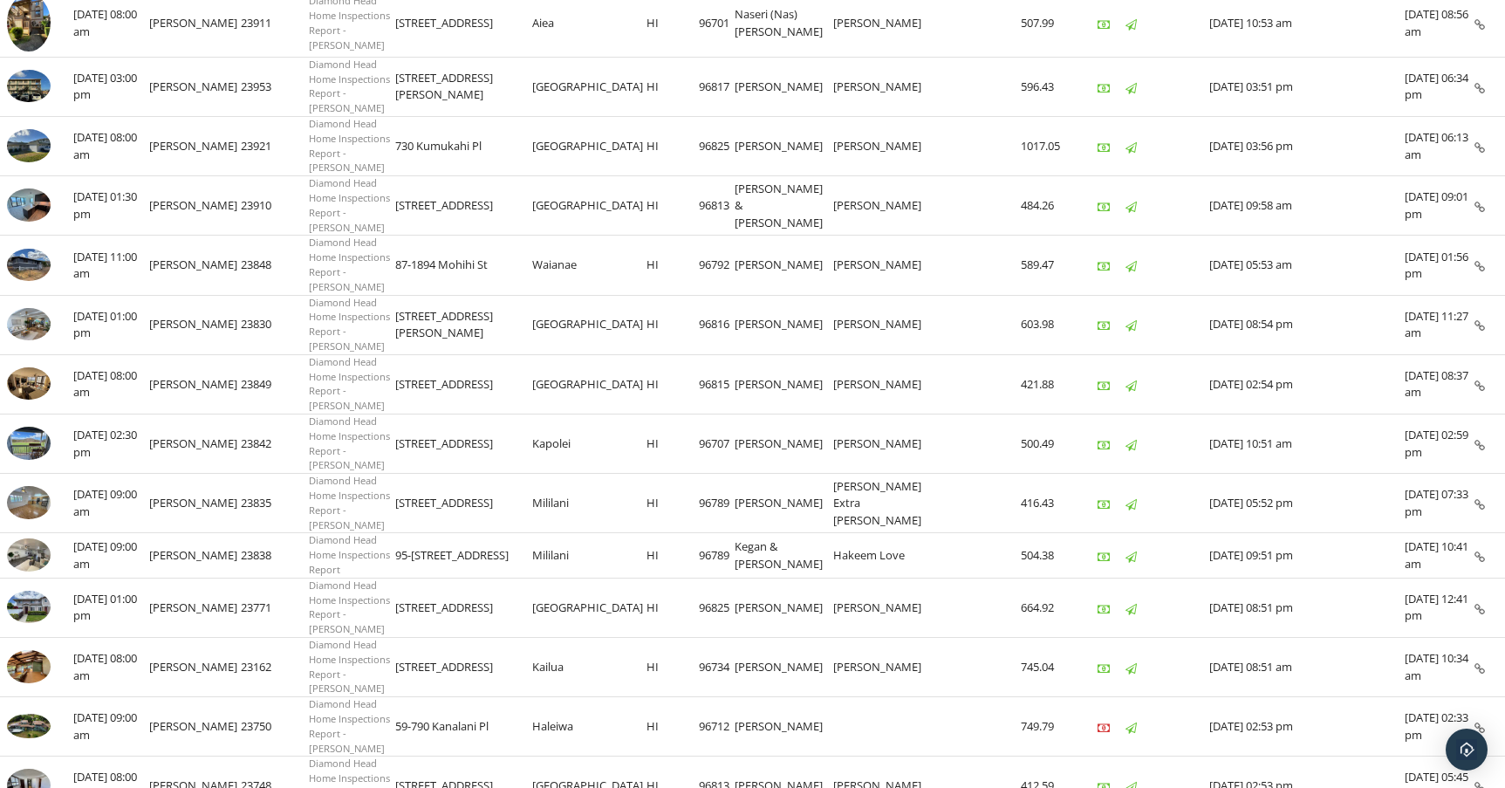
drag, startPoint x: 473, startPoint y: 500, endPoint x: 434, endPoint y: 497, distance: 39.3
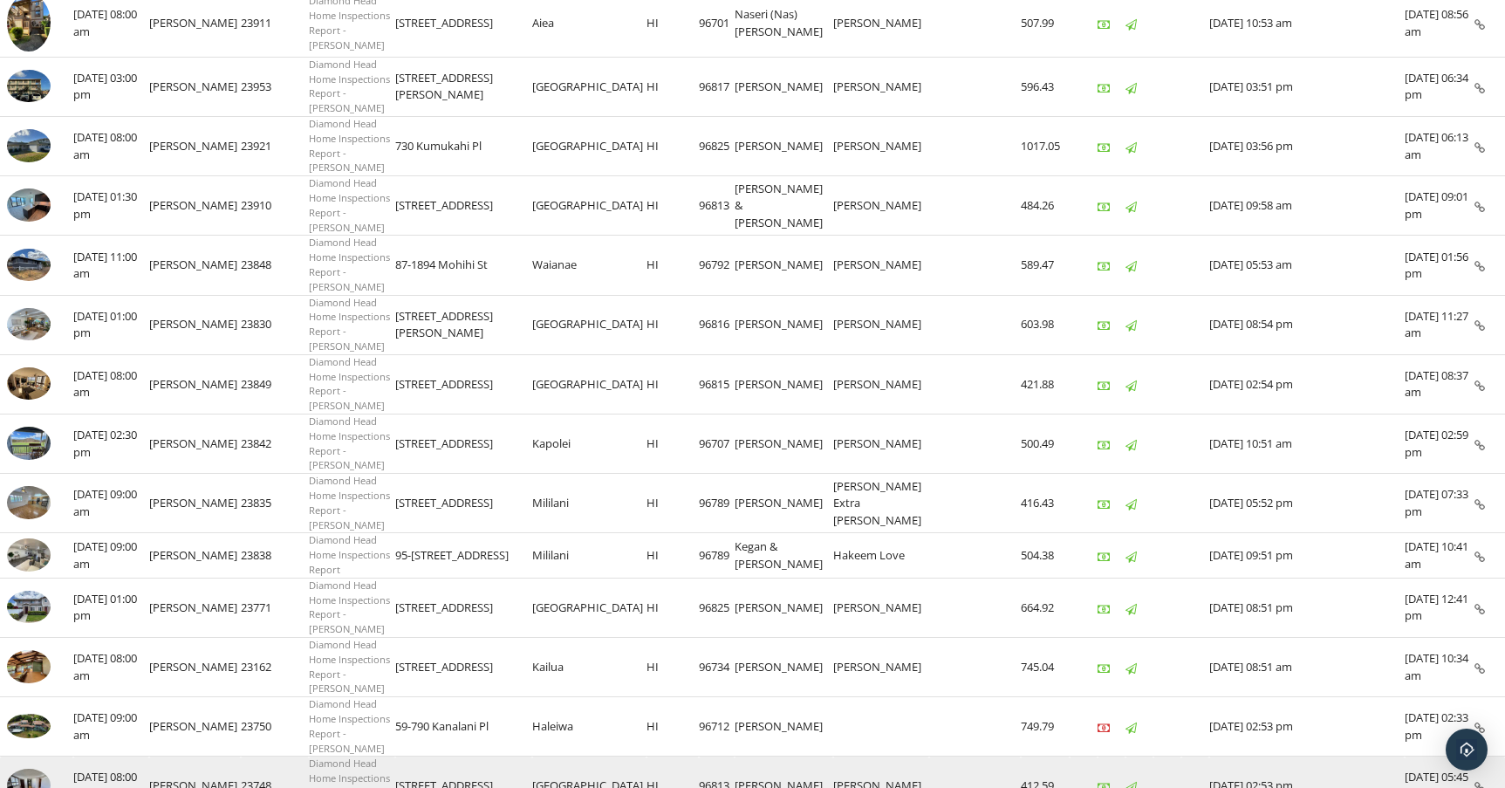
click at [464, 756] on td "[STREET_ADDRESS]" at bounding box center [463, 785] width 137 height 59
copy td "[STREET_ADDRESS]"
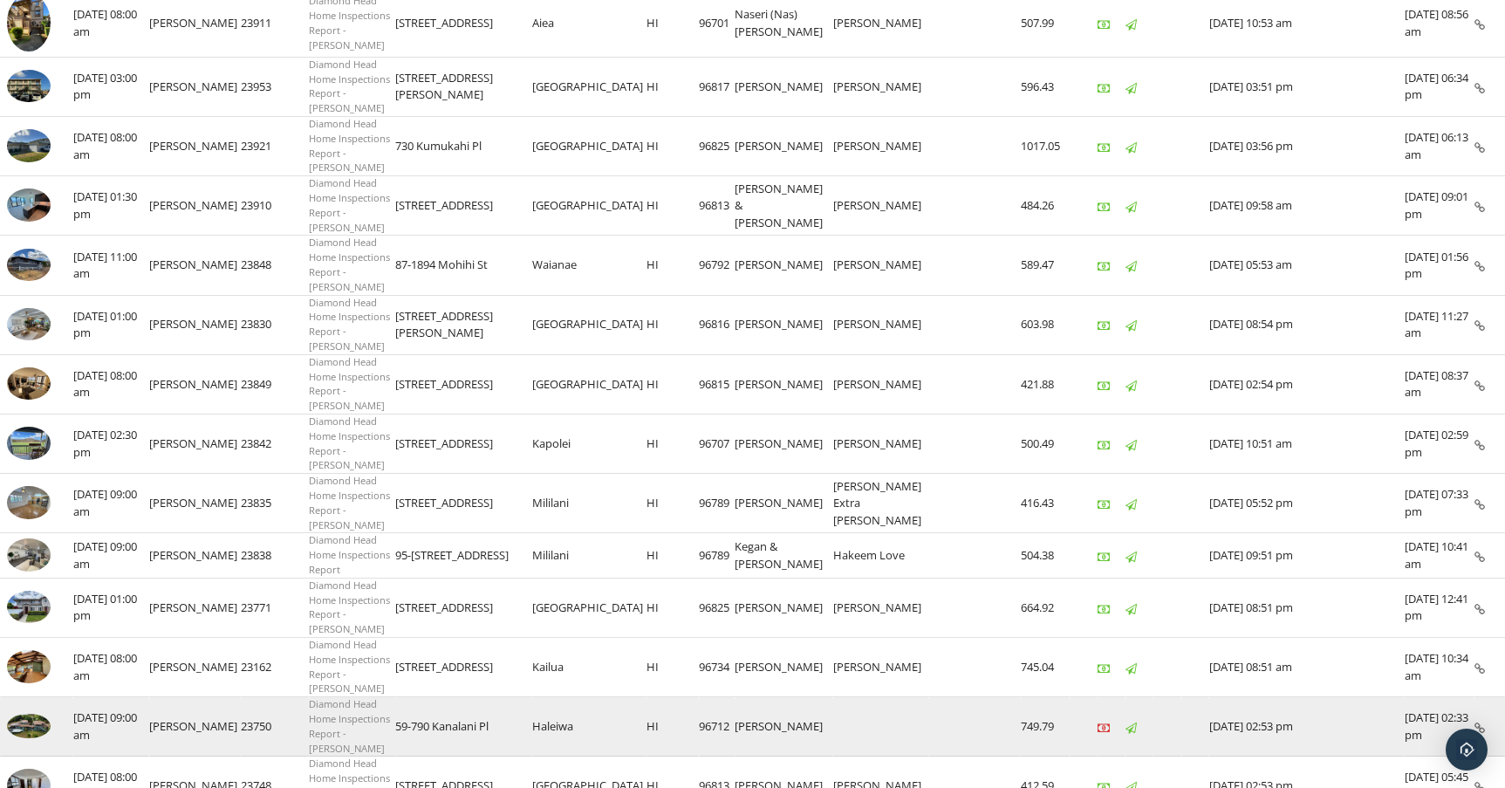
click at [482, 697] on td "59-790 Kanalani Pl" at bounding box center [463, 726] width 137 height 59
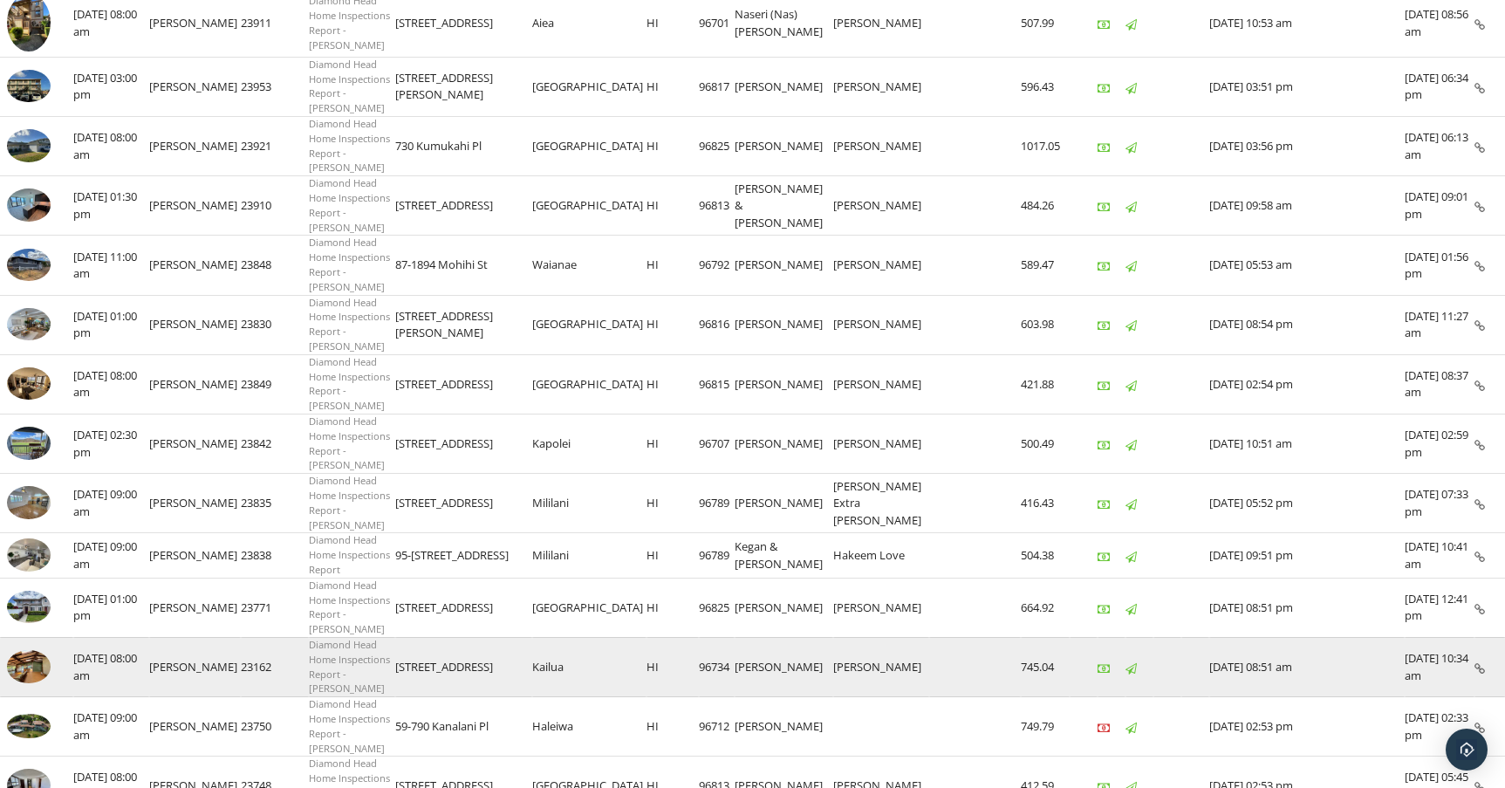
click at [463, 637] on td "[STREET_ADDRESS]" at bounding box center [463, 666] width 137 height 59
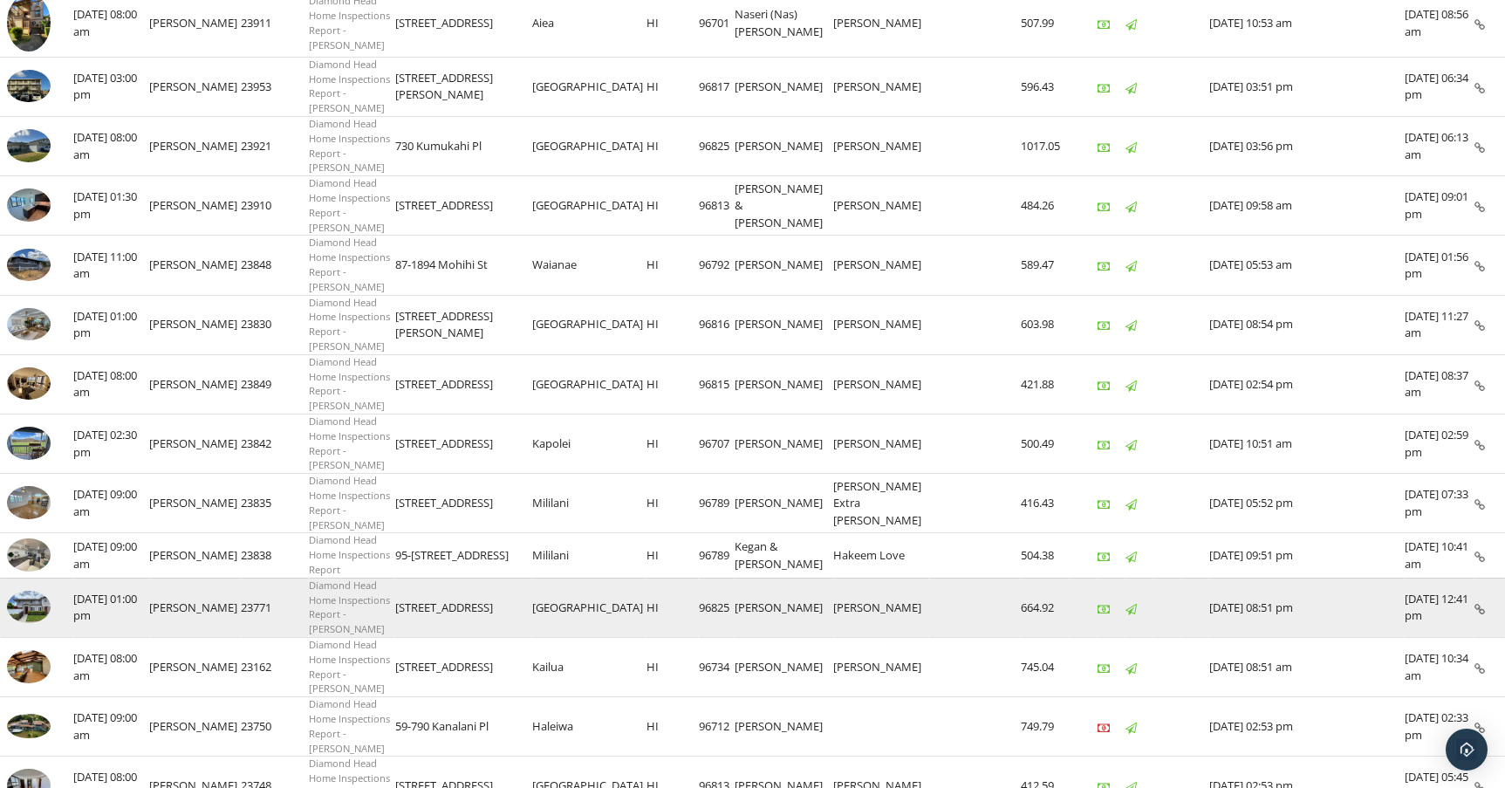
click at [477, 578] on td "[STREET_ADDRESS]" at bounding box center [463, 607] width 137 height 59
click at [478, 578] on td "[STREET_ADDRESS]" at bounding box center [463, 607] width 137 height 59
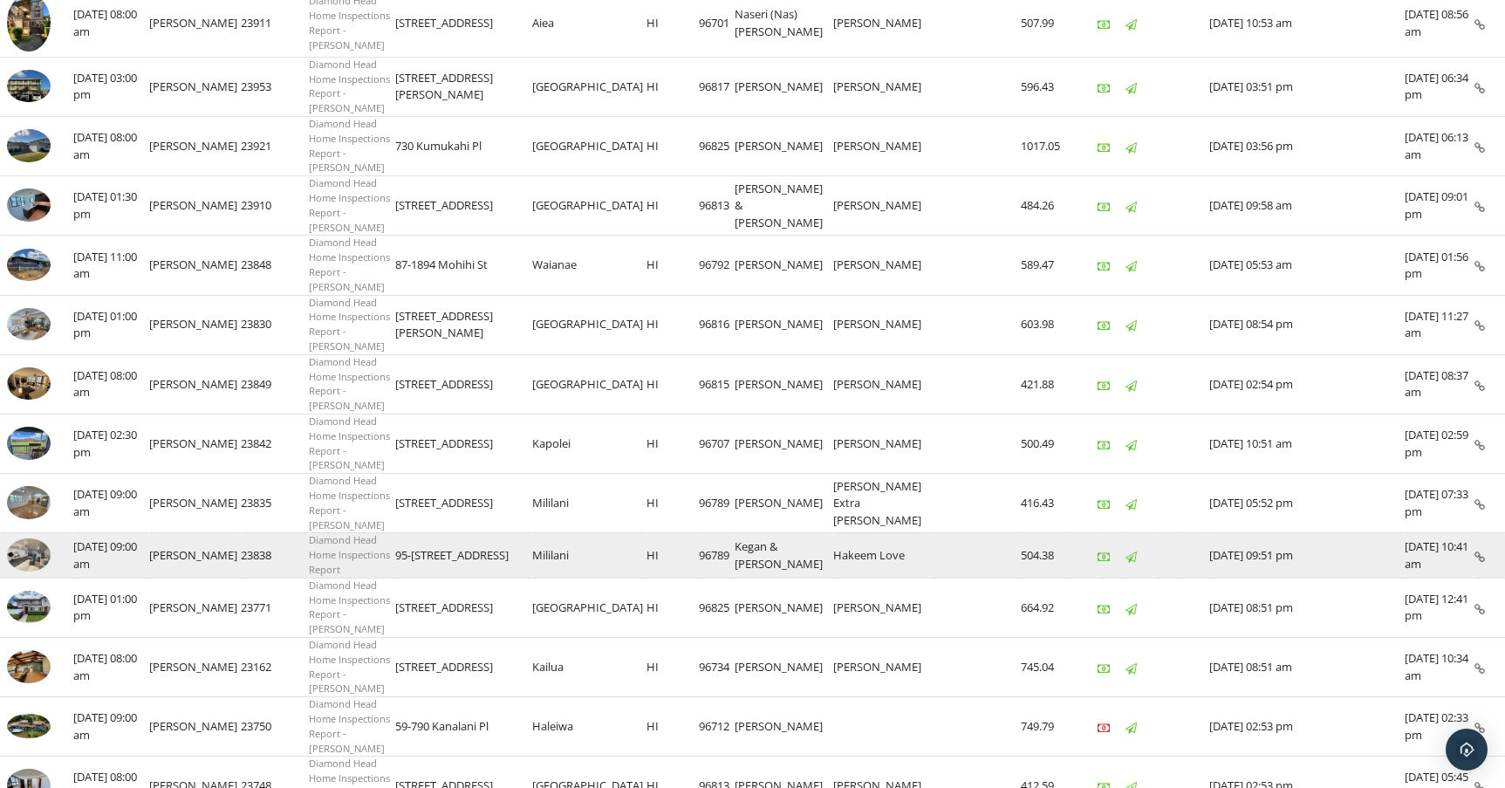
click at [472, 533] on td "95-[STREET_ADDRESS]" at bounding box center [463, 555] width 137 height 44
click at [473, 533] on td "95-[STREET_ADDRESS]" at bounding box center [463, 555] width 137 height 44
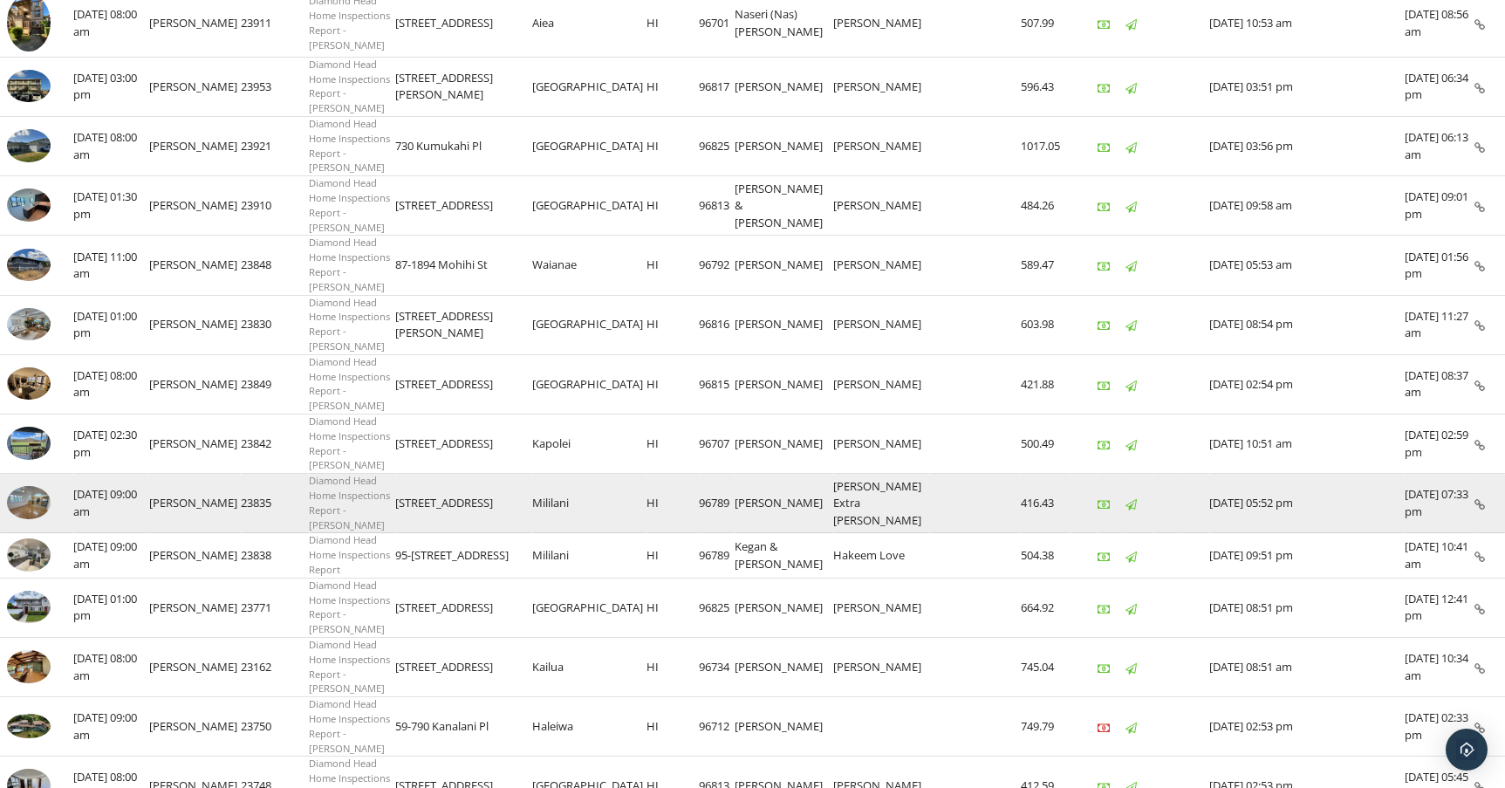
click at [455, 474] on td "[STREET_ADDRESS]" at bounding box center [463, 503] width 137 height 59
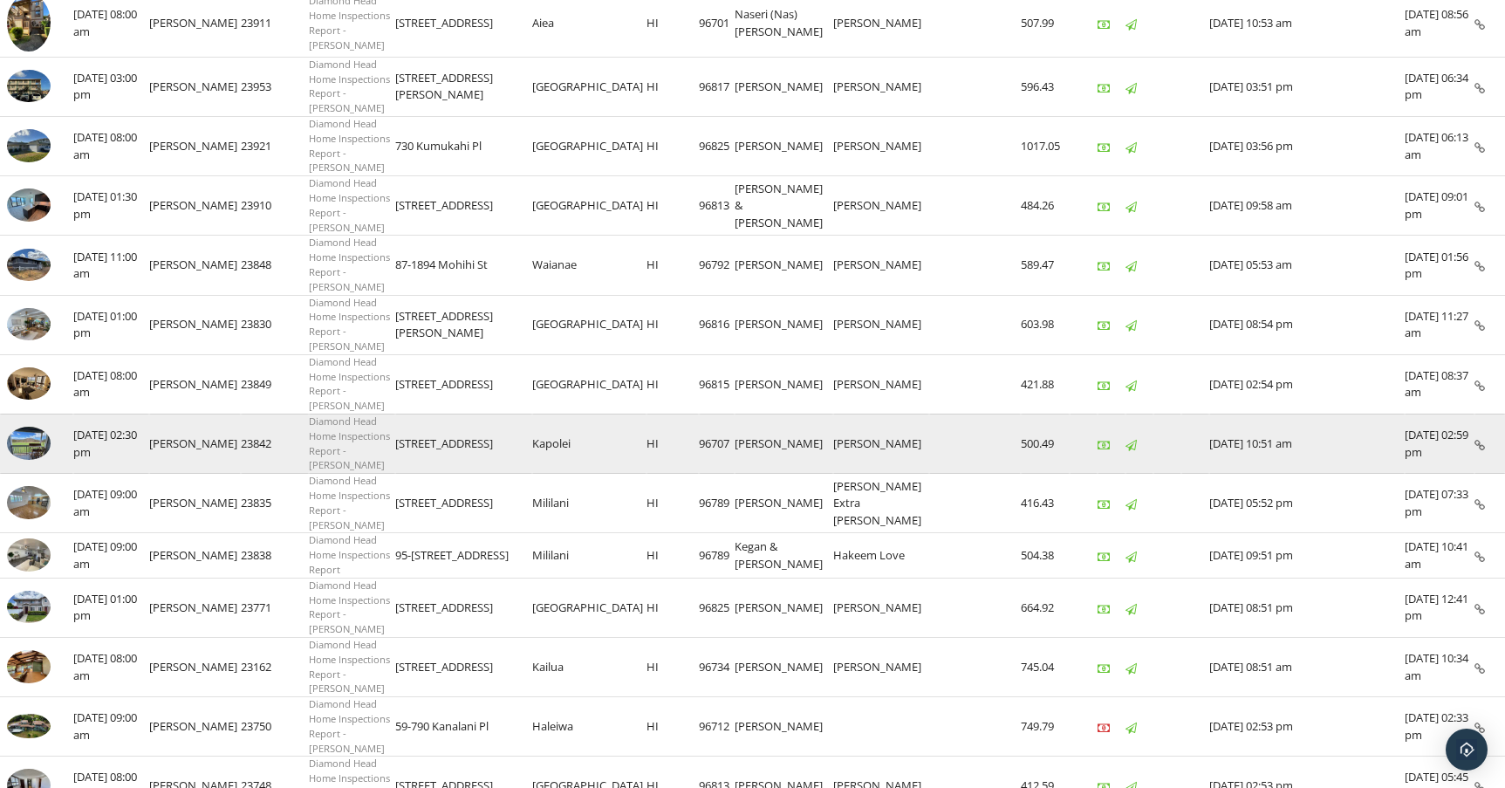
click at [476, 414] on td "[STREET_ADDRESS]" at bounding box center [463, 443] width 137 height 59
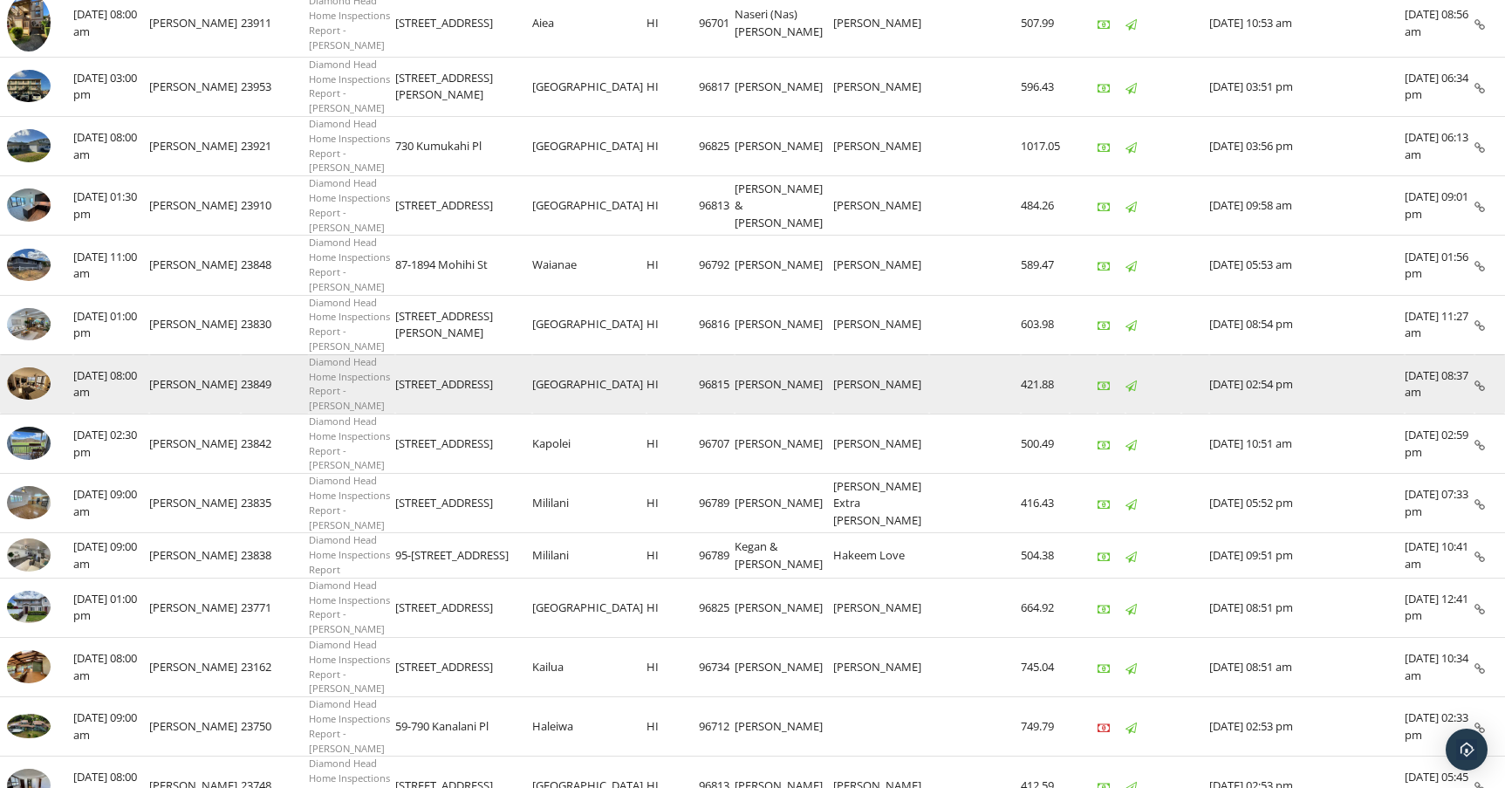
click at [499, 354] on td "[STREET_ADDRESS]" at bounding box center [463, 383] width 137 height 59
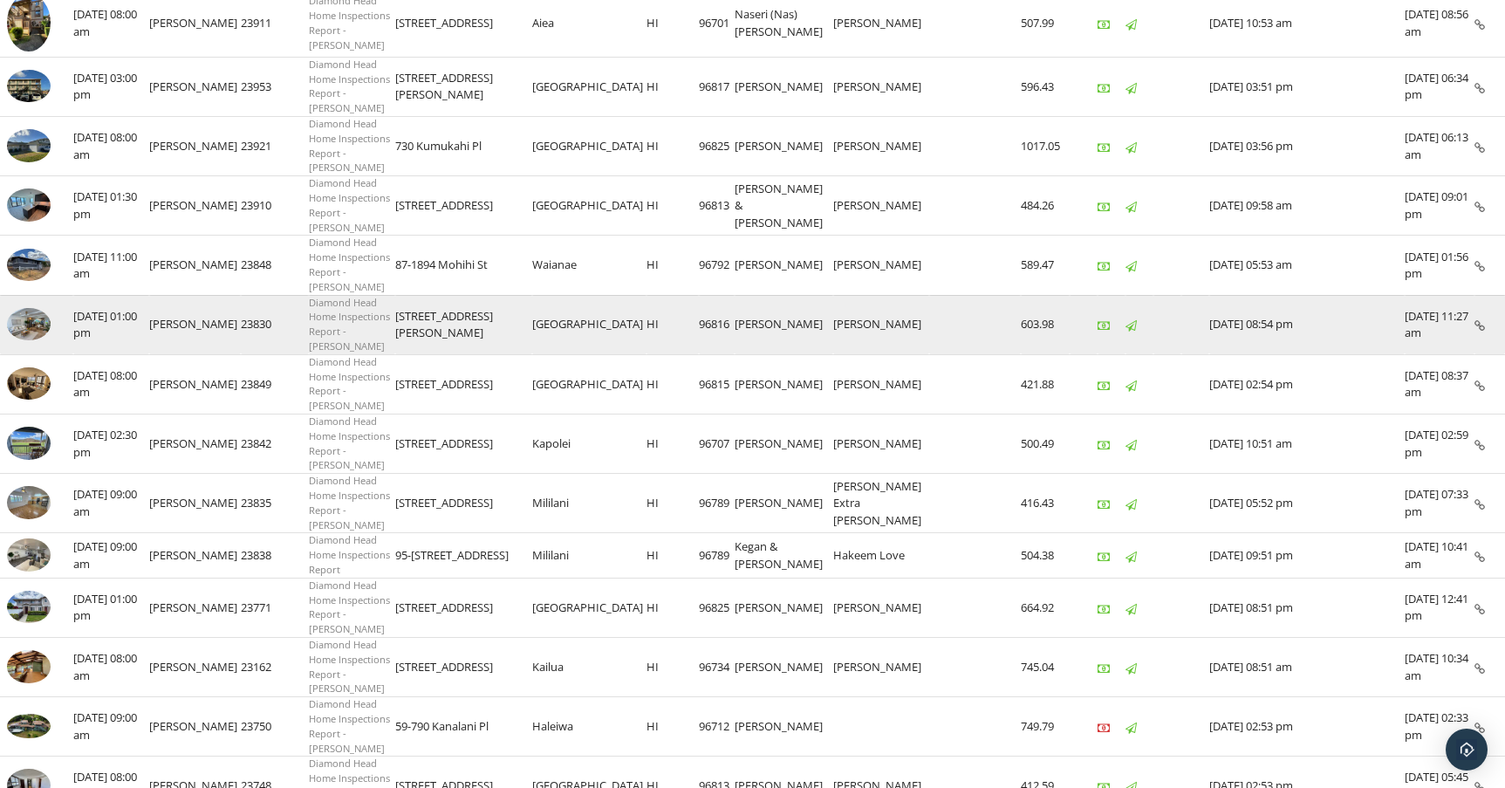
click at [470, 295] on td "[STREET_ADDRESS][PERSON_NAME]" at bounding box center [463, 324] width 137 height 59
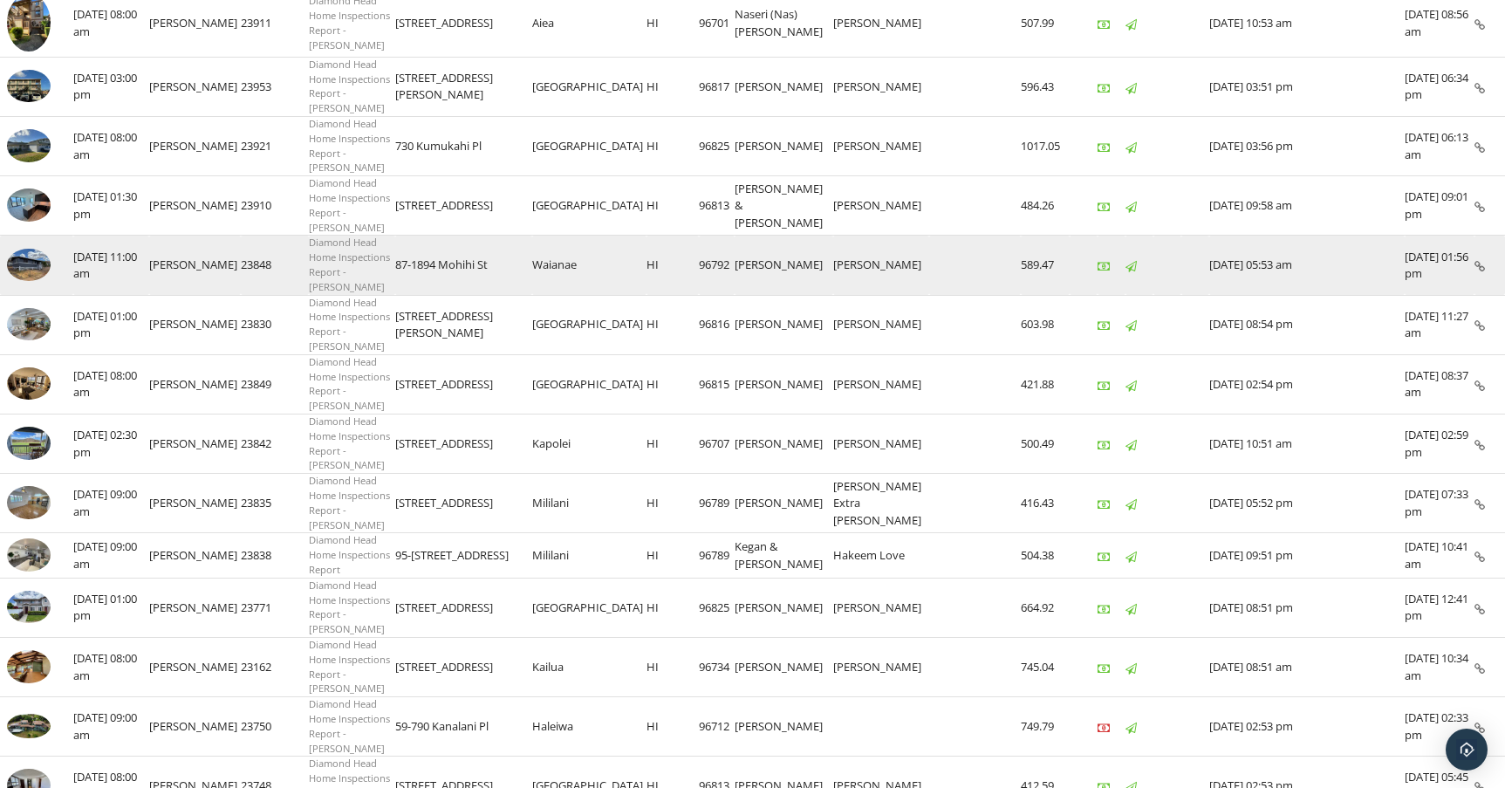
click at [458, 236] on td "87-1894 Mohihi St" at bounding box center [463, 265] width 137 height 59
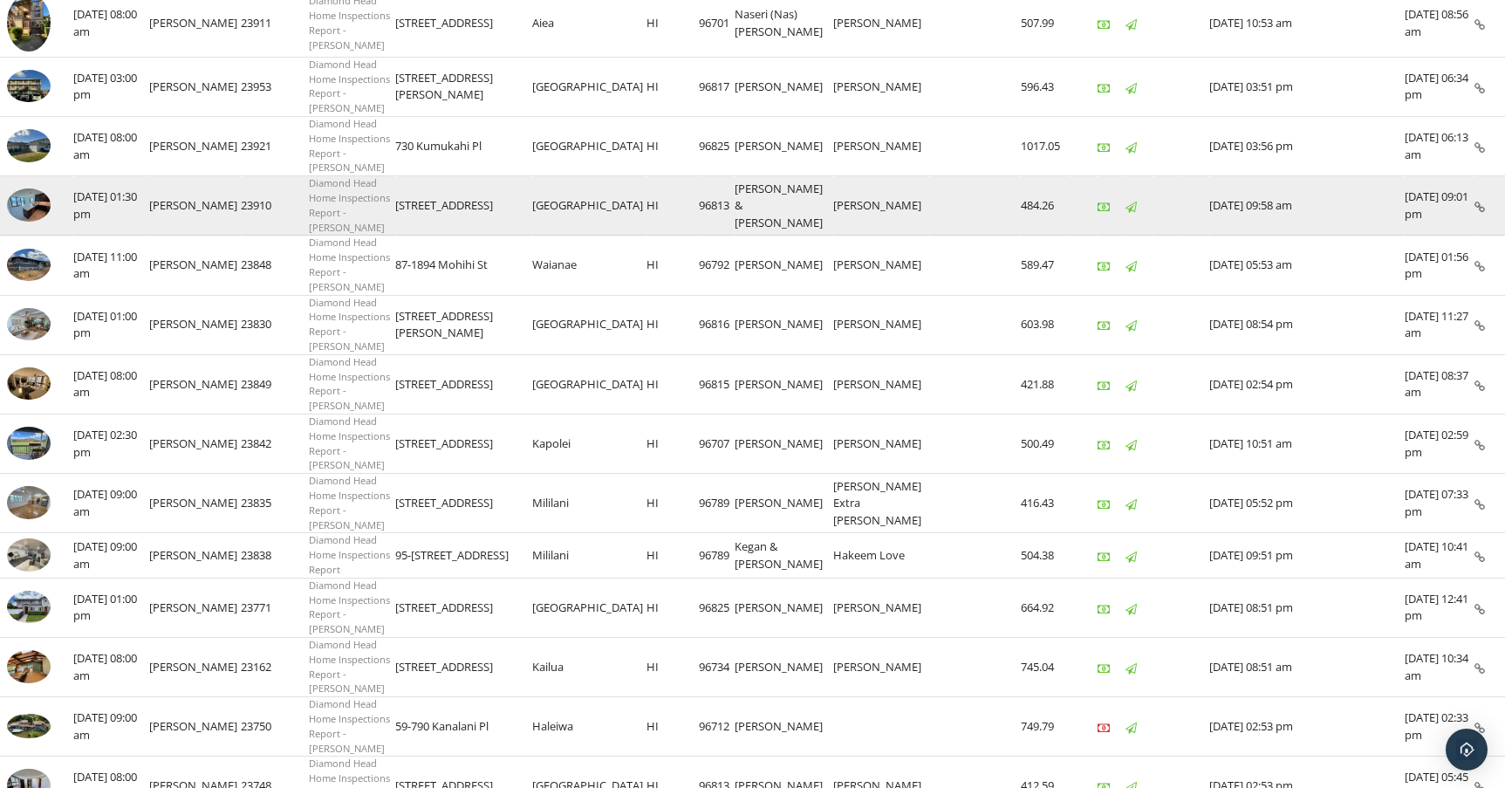
click at [457, 176] on td "[STREET_ADDRESS]" at bounding box center [463, 205] width 137 height 59
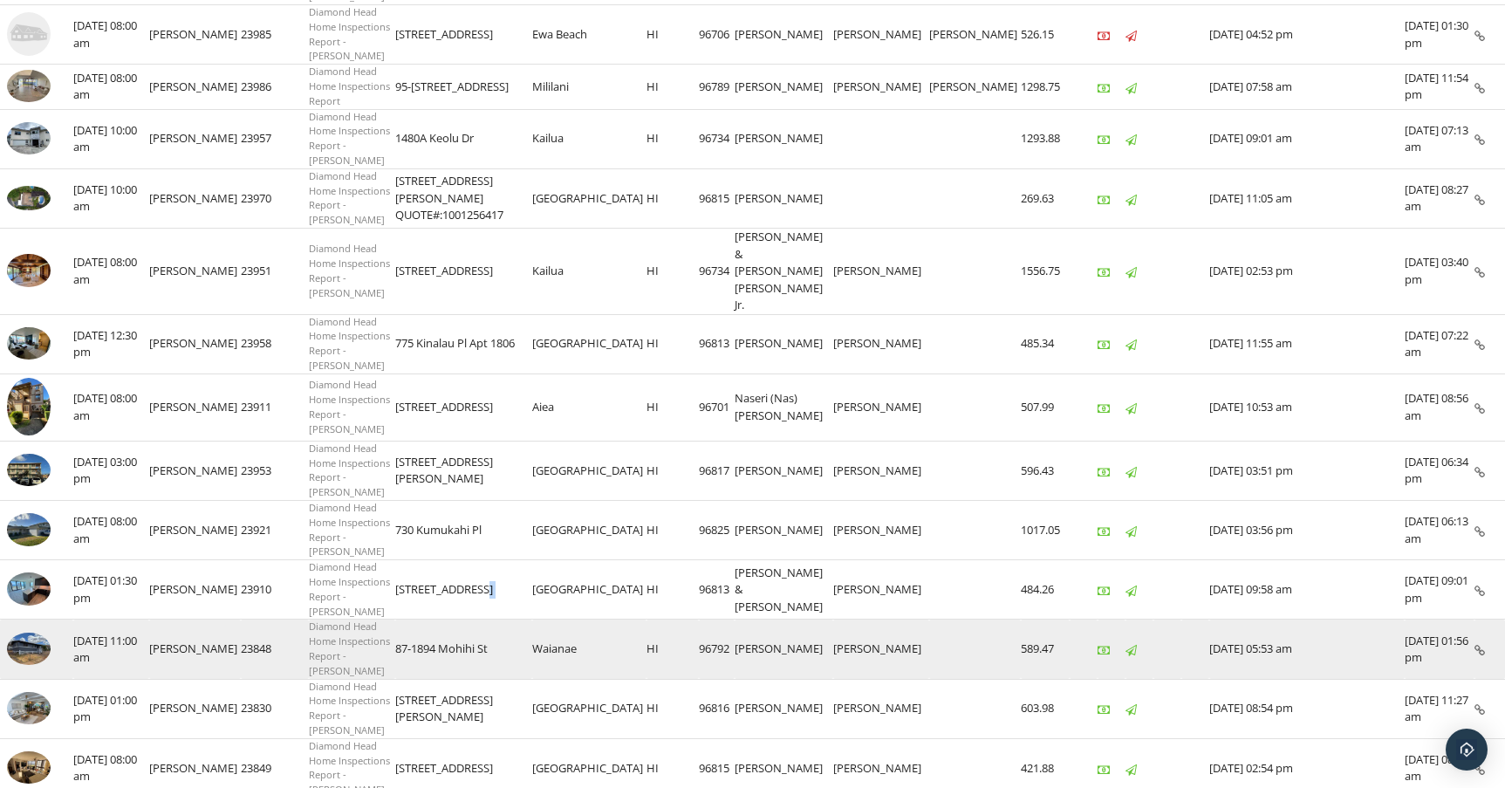
scroll to position [225, 0]
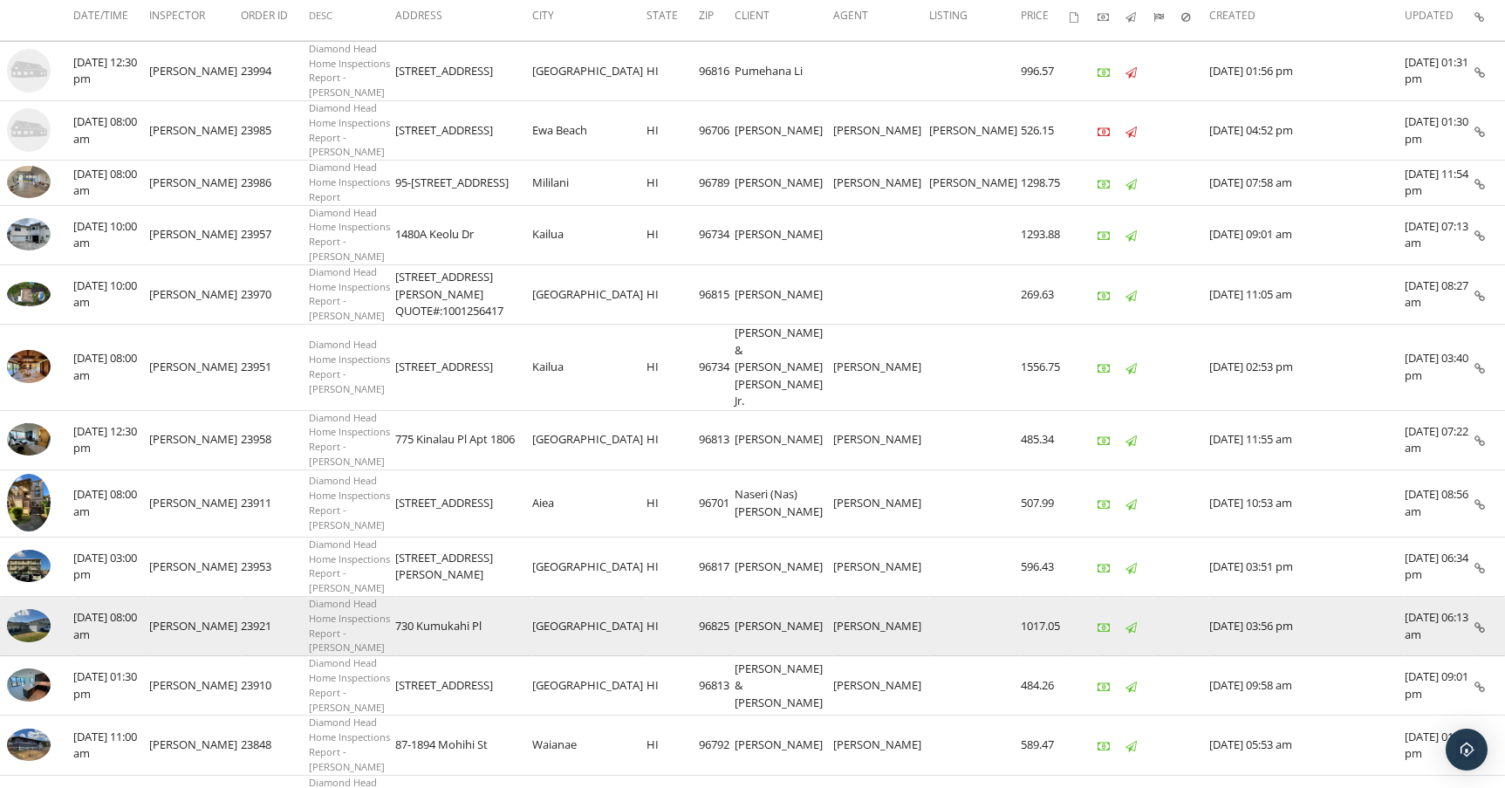
click at [458, 597] on td "730 Kumukahi Pl" at bounding box center [463, 626] width 137 height 59
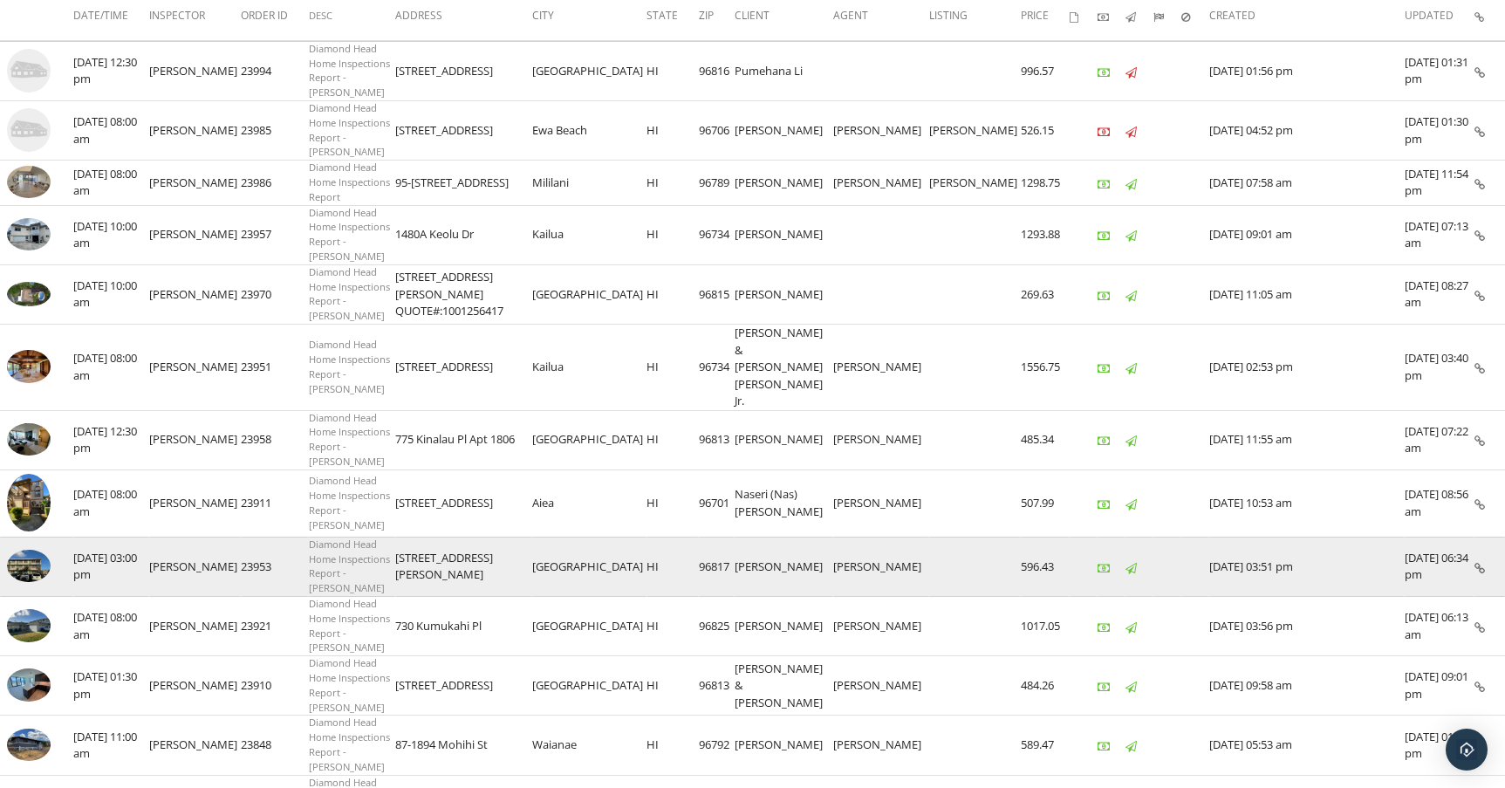
click at [468, 537] on td "[STREET_ADDRESS][PERSON_NAME]" at bounding box center [463, 566] width 137 height 59
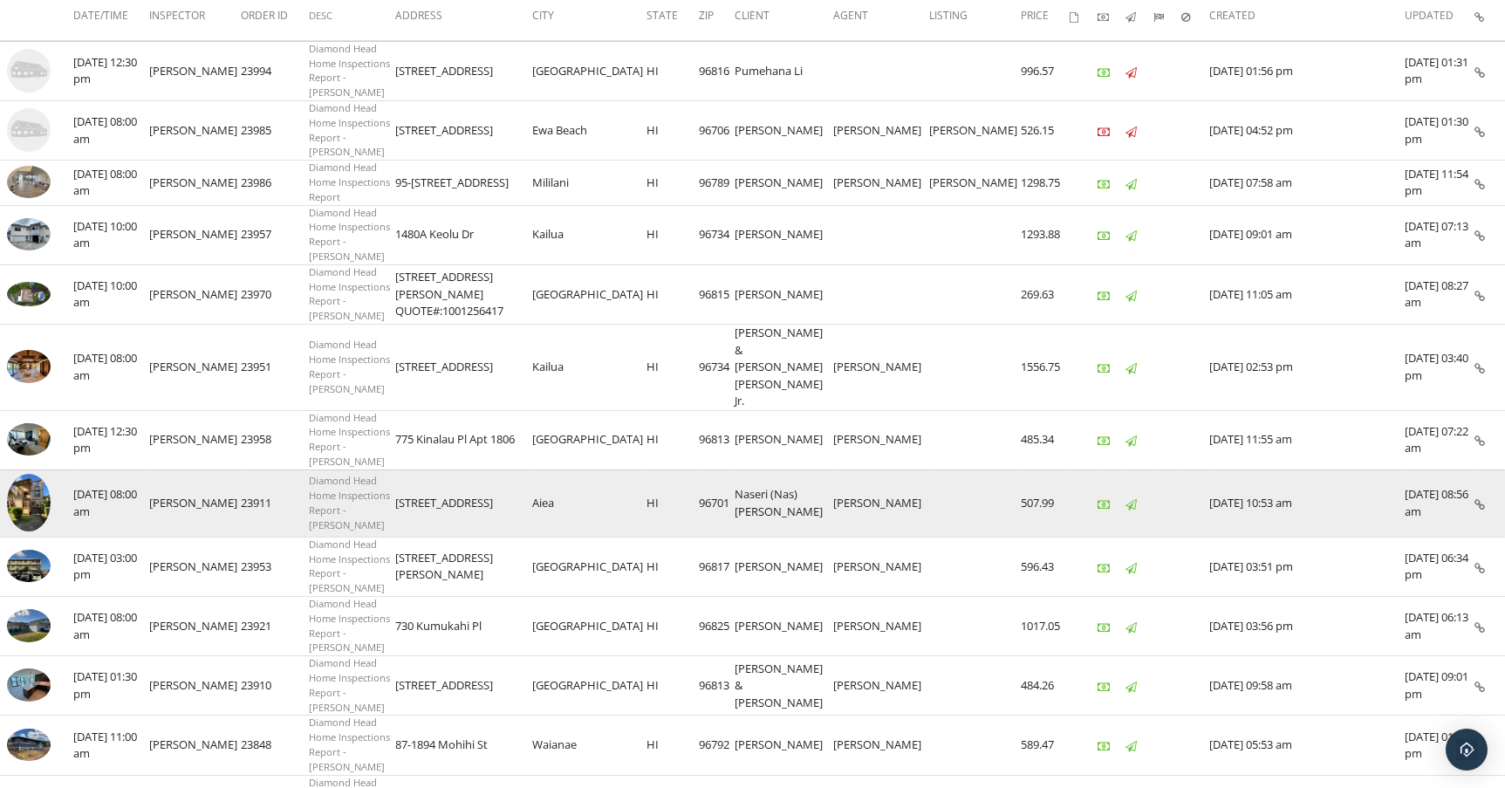
click at [473, 469] on td "[STREET_ADDRESS]" at bounding box center [463, 502] width 137 height 67
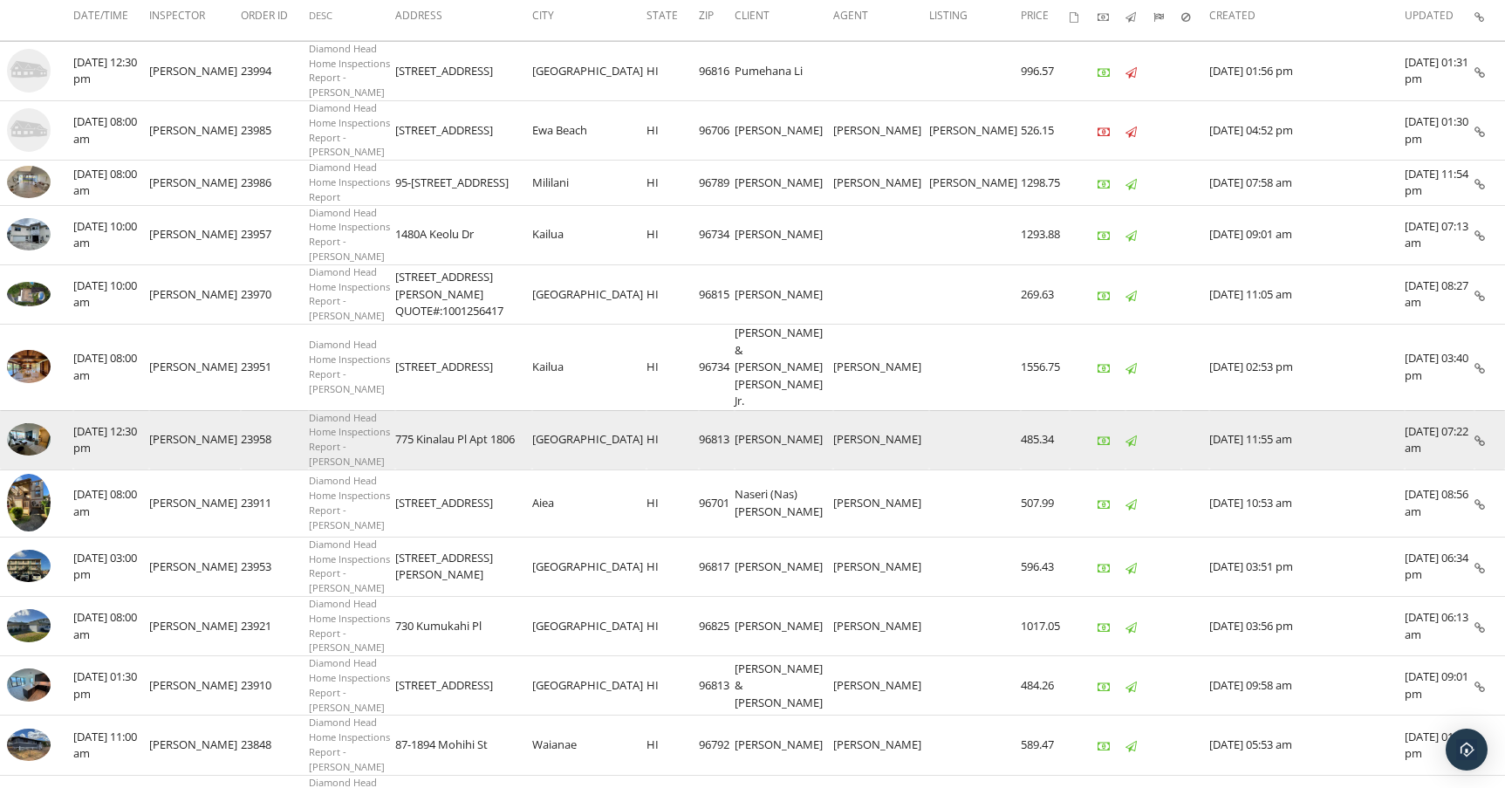
click at [474, 410] on td "775 Kinalau Pl Apt 1806" at bounding box center [463, 439] width 137 height 59
click at [476, 410] on td "775 Kinalau Pl Apt 1806" at bounding box center [463, 439] width 137 height 59
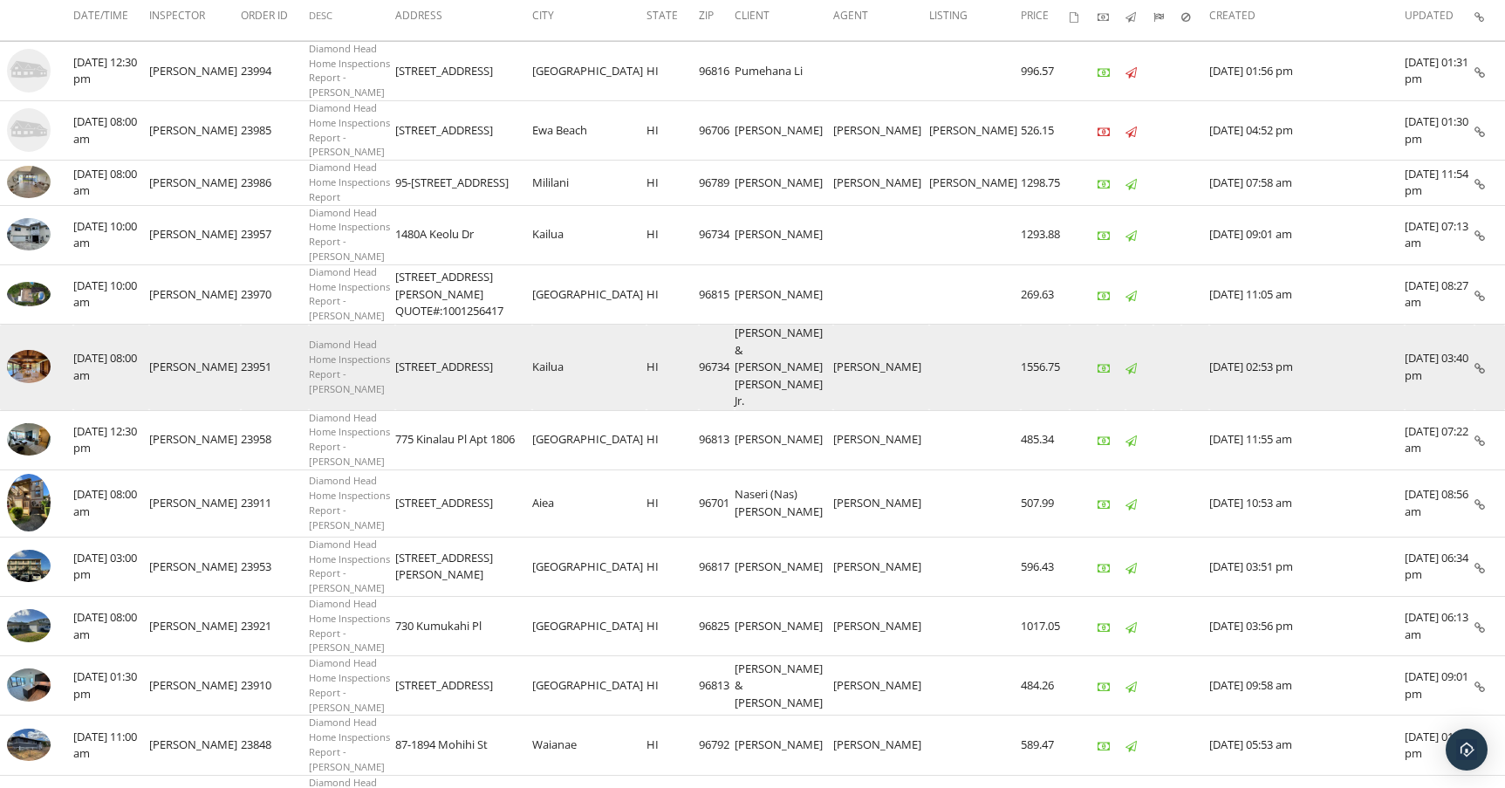
click at [453, 325] on td "[STREET_ADDRESS]" at bounding box center [463, 368] width 137 height 86
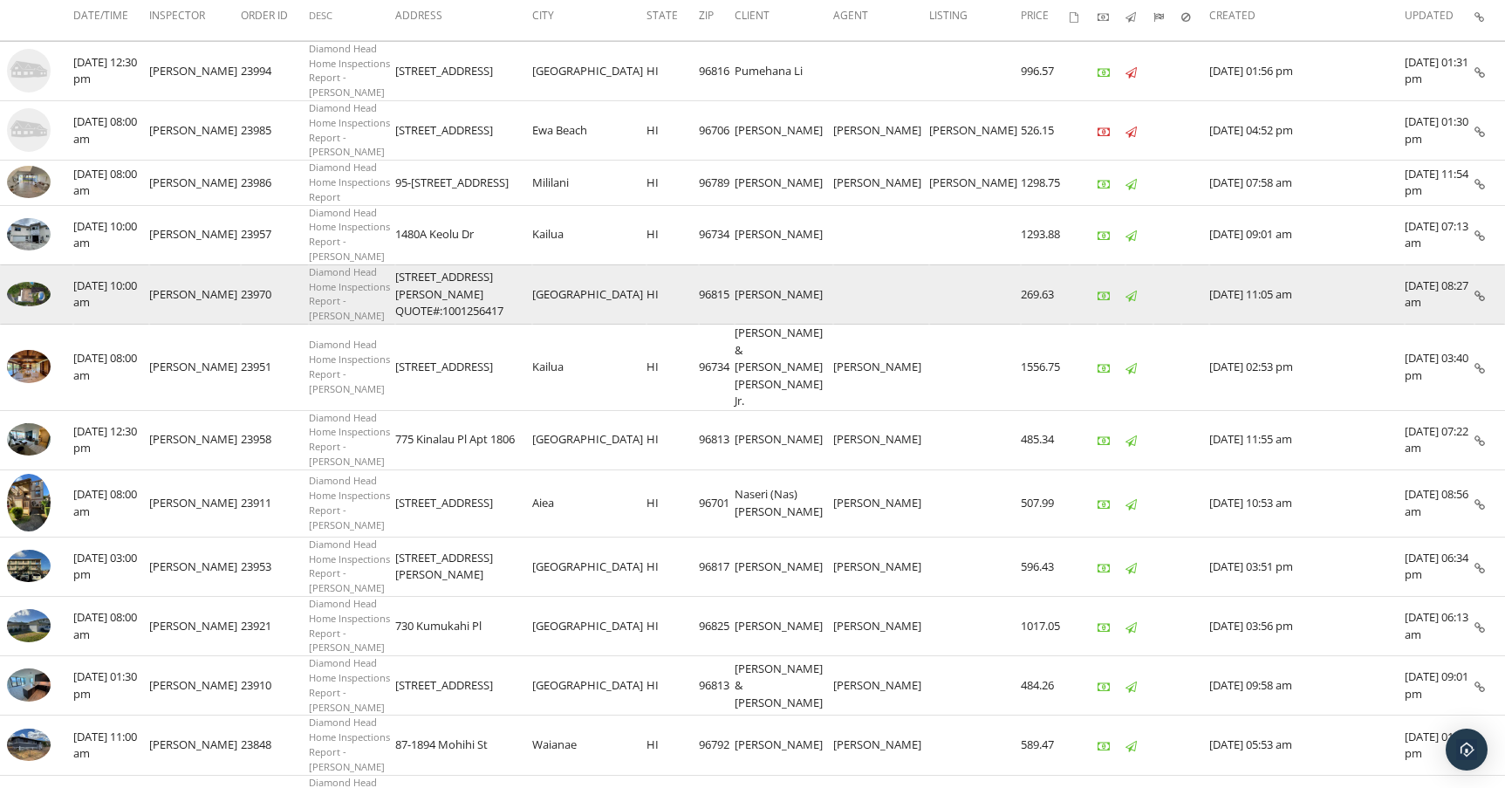
click at [434, 264] on td "[STREET_ADDRESS][PERSON_NAME] QUOTE#:1001256417" at bounding box center [463, 293] width 137 height 59
drag, startPoint x: 434, startPoint y: 247, endPoint x: 490, endPoint y: 244, distance: 55.9
click at [490, 264] on td "[STREET_ADDRESS][PERSON_NAME] QUOTE#:1001256417" at bounding box center [463, 293] width 137 height 59
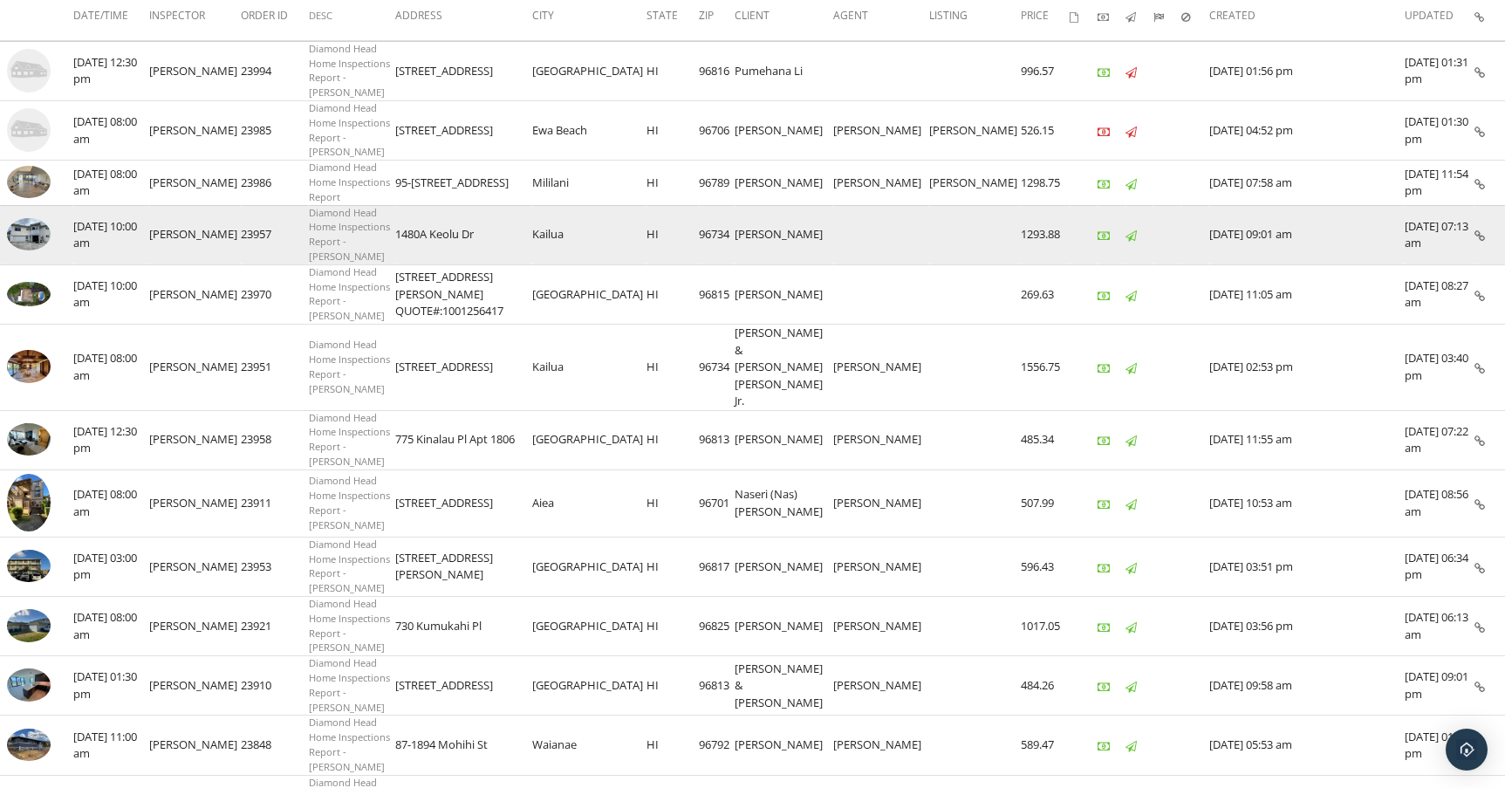
click at [462, 209] on td "1480A Keolu Dr" at bounding box center [463, 234] width 137 height 59
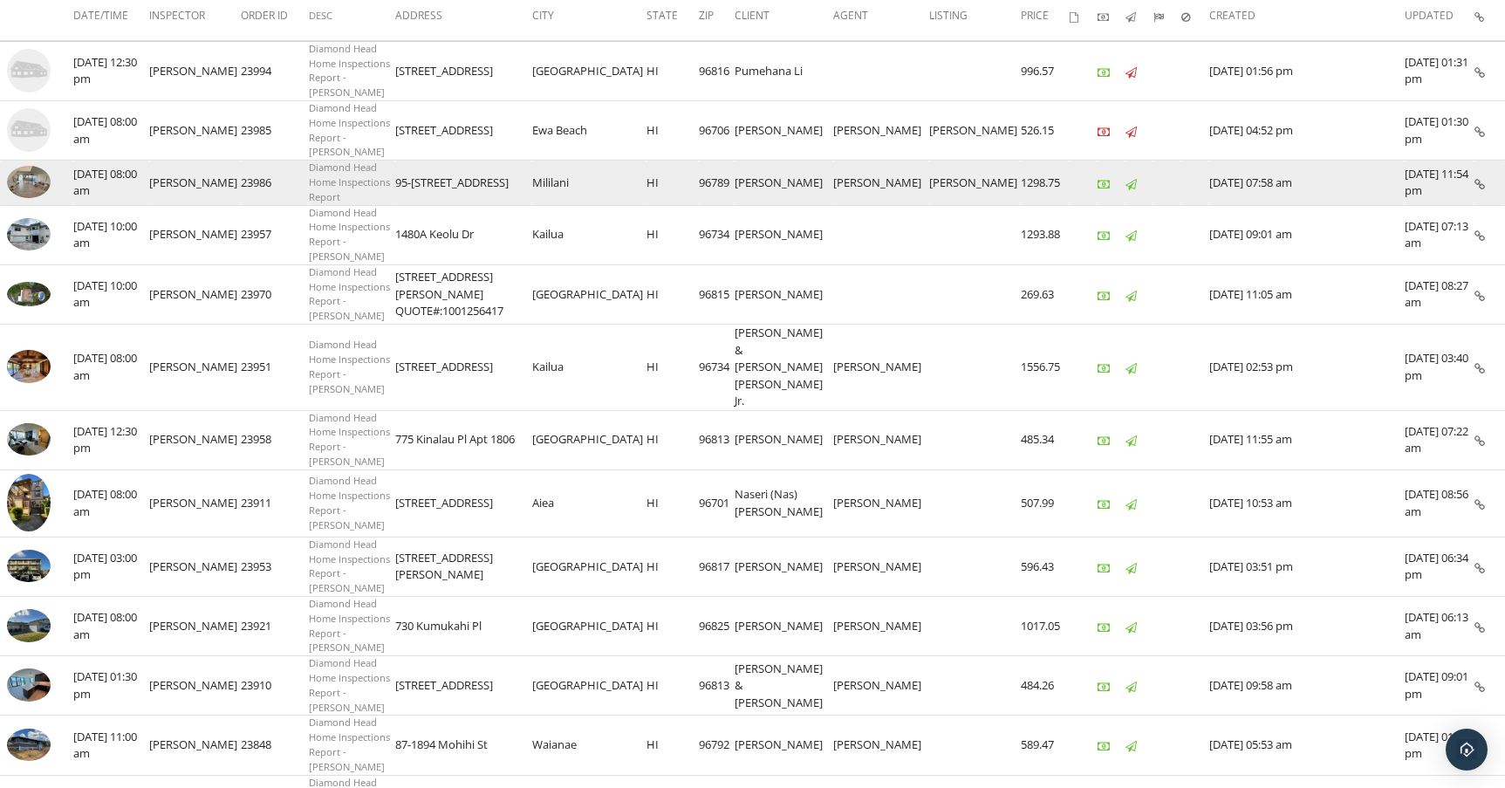
click at [489, 165] on td "95-[STREET_ADDRESS]" at bounding box center [463, 183] width 137 height 44
click at [490, 165] on td "95-[STREET_ADDRESS]" at bounding box center [463, 183] width 137 height 44
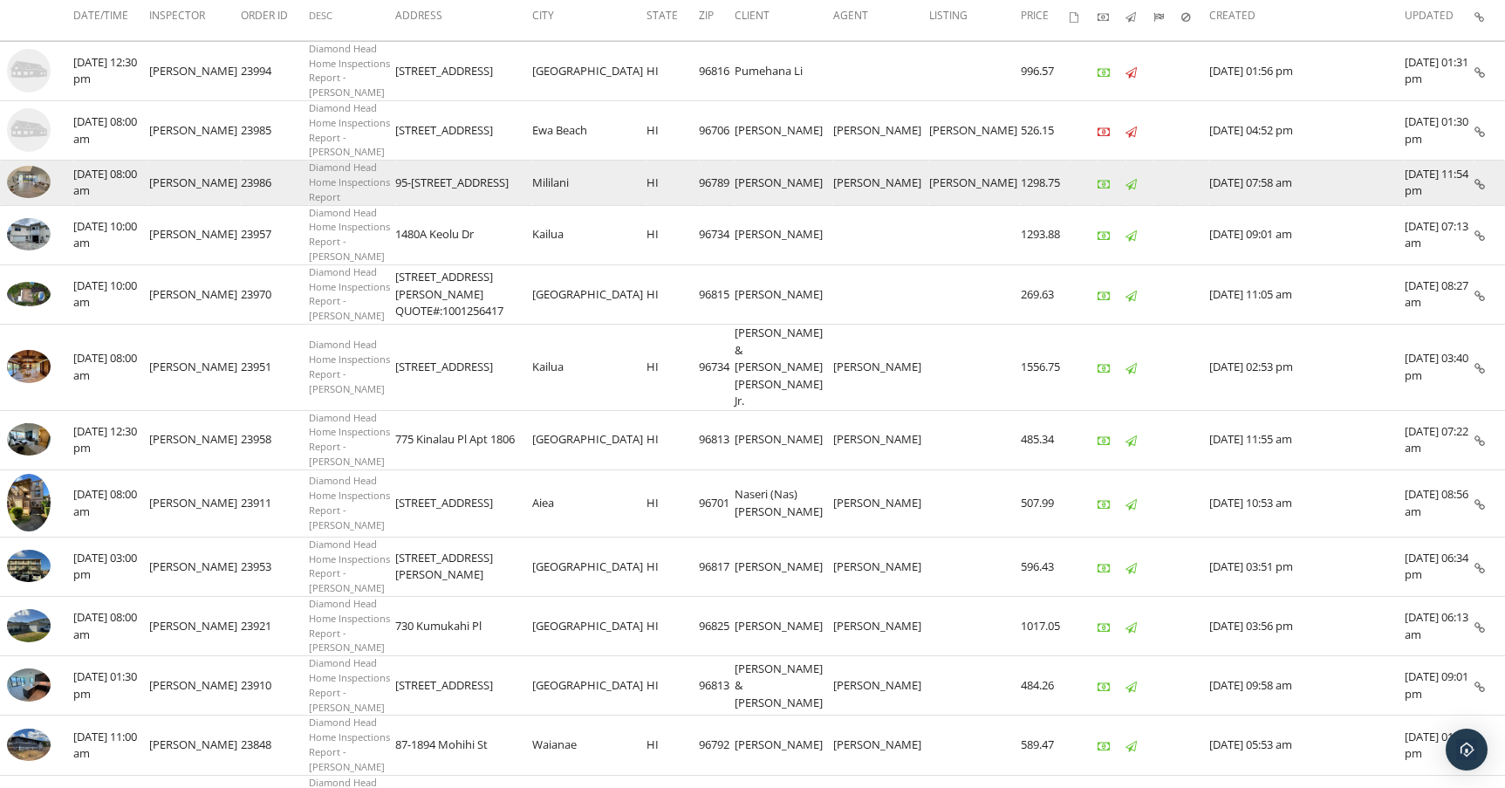
click at [490, 165] on td "95-[STREET_ADDRESS]" at bounding box center [463, 183] width 137 height 44
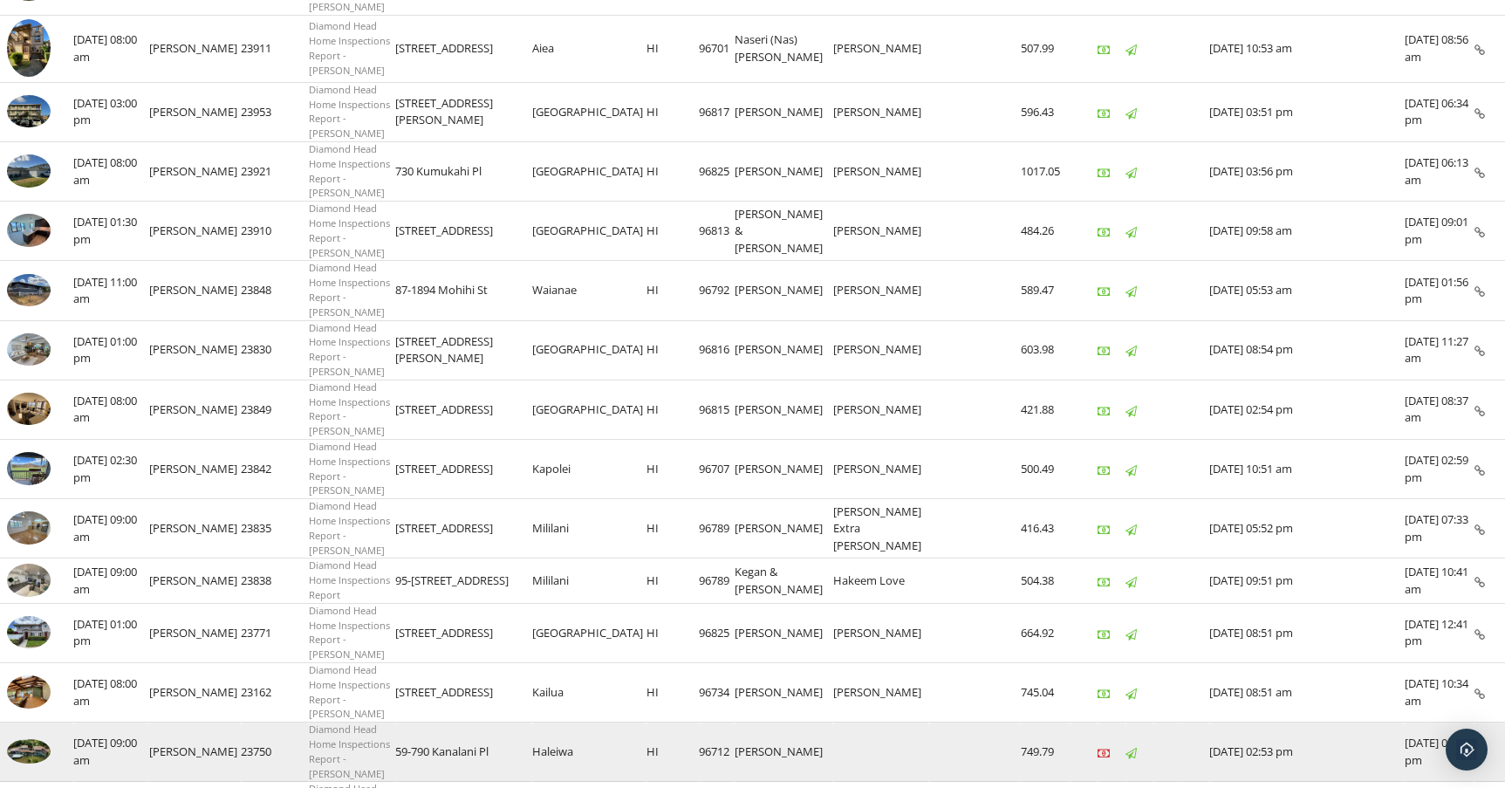
scroll to position [705, 0]
